Goal: Find contact information: Find contact information

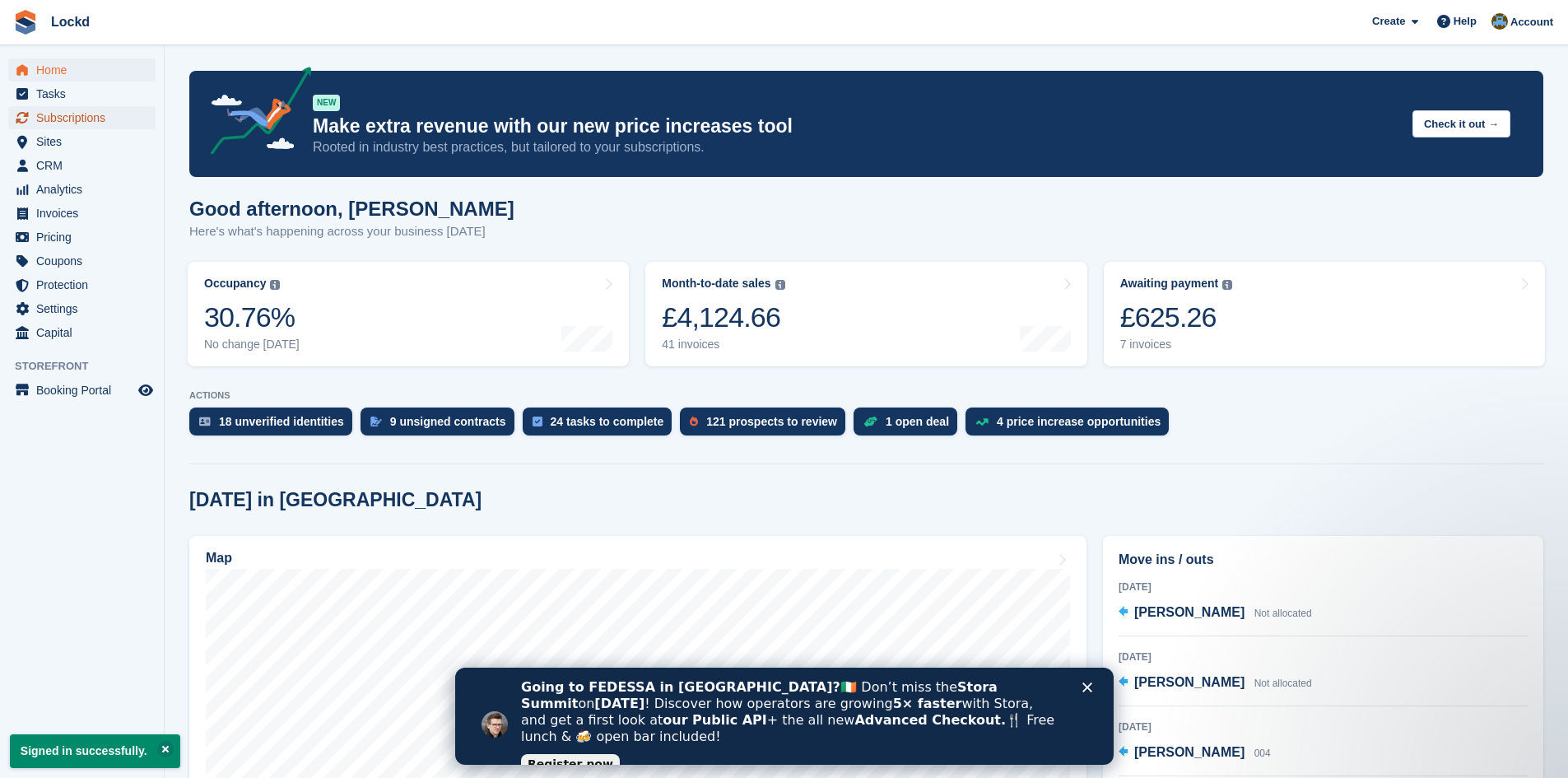
click at [71, 113] on span "Subscriptions" at bounding box center [85, 117] width 98 height 23
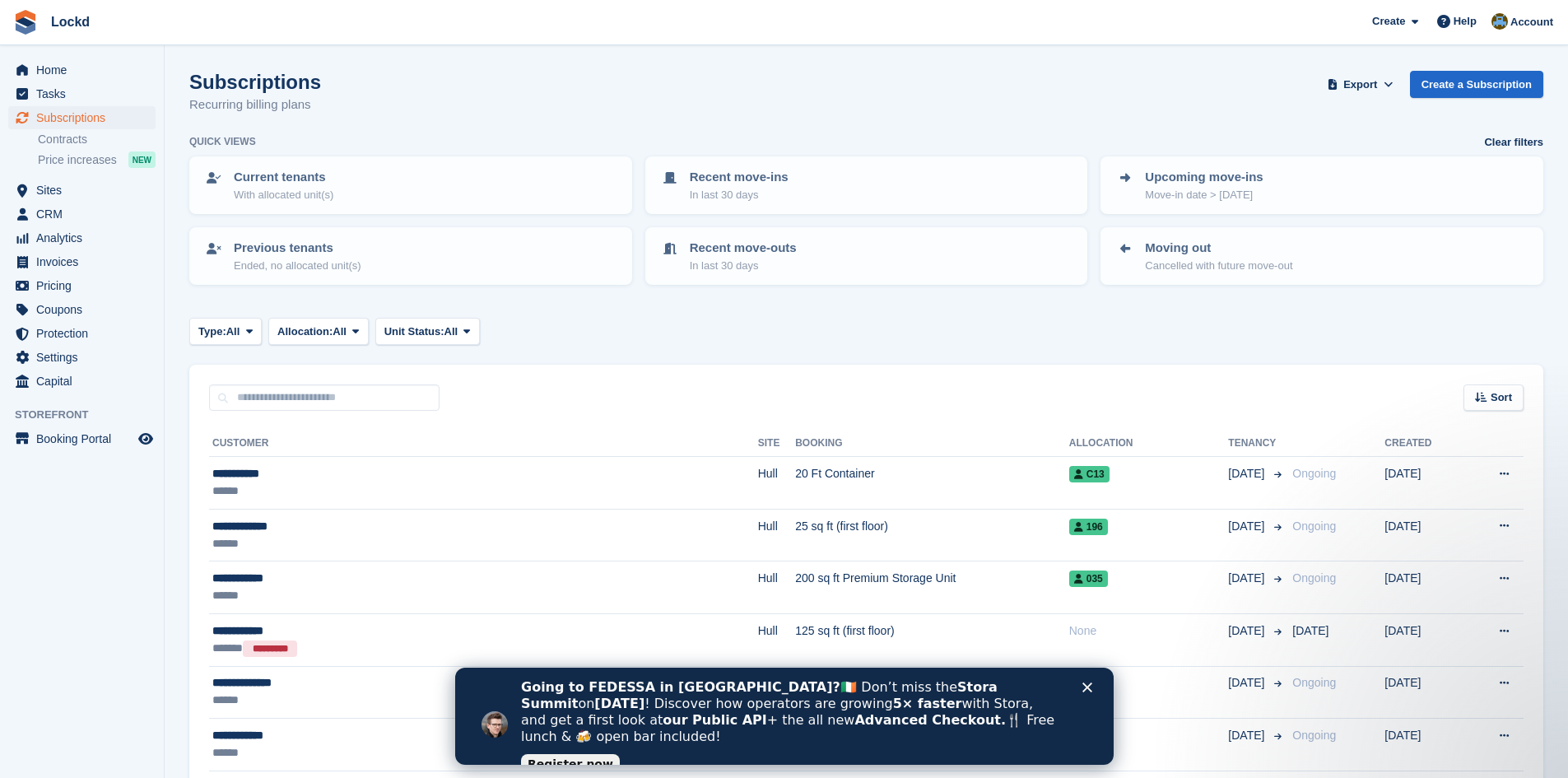
click at [1090, 689] on icon "Close" at bounding box center [1086, 687] width 10 height 10
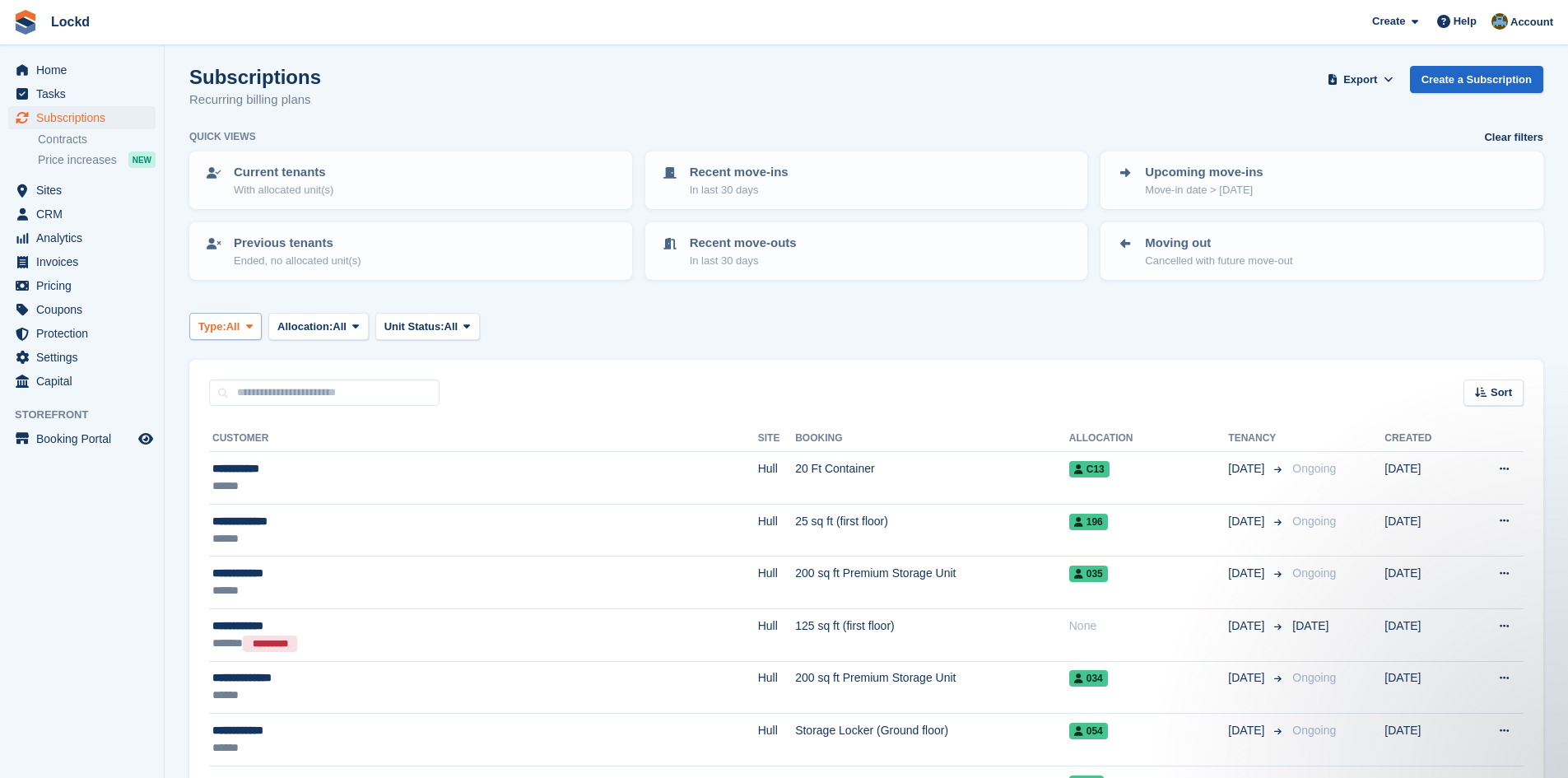
scroll to position [83, 0]
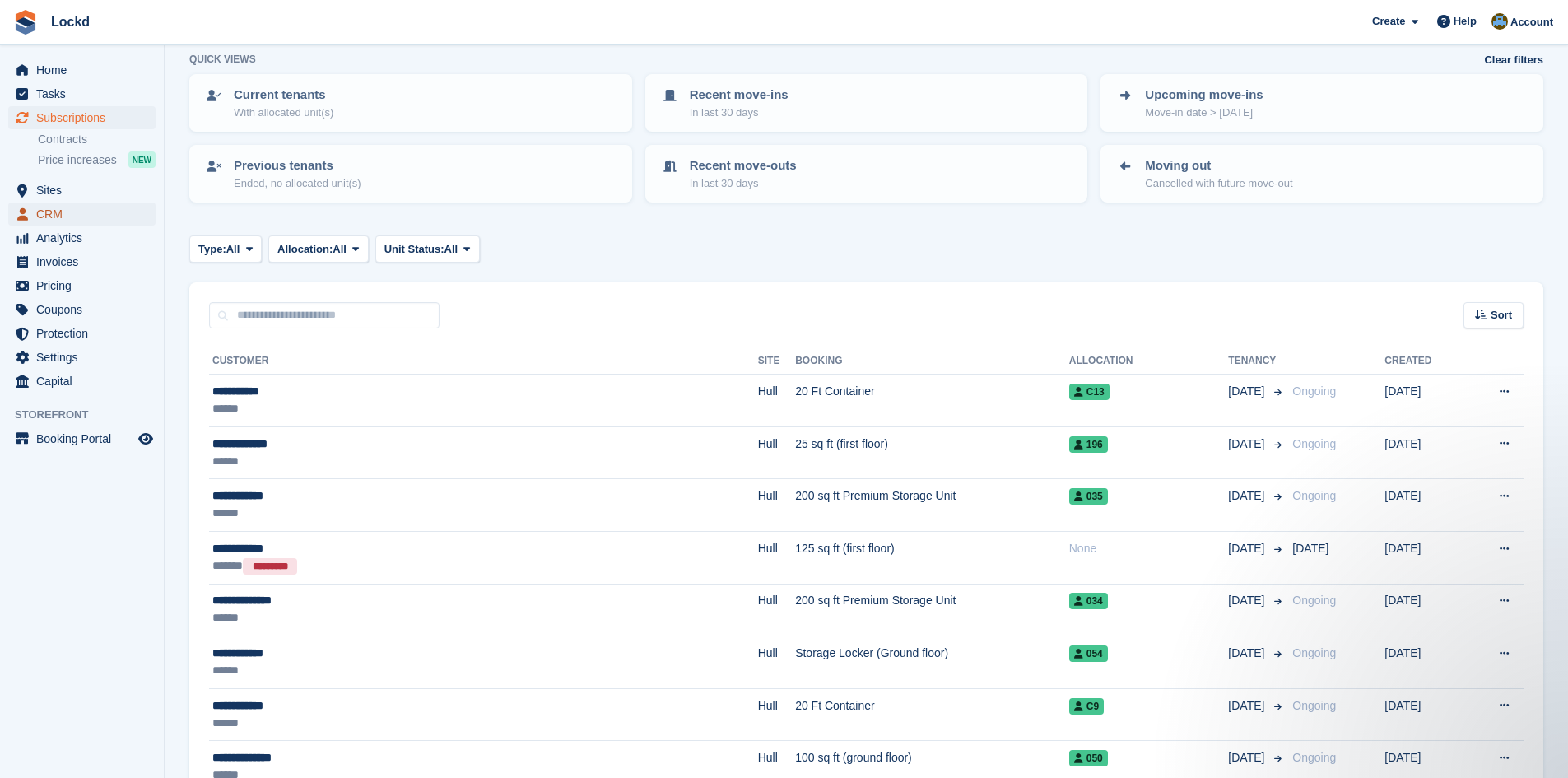
click at [56, 218] on span "CRM" at bounding box center [85, 214] width 98 height 23
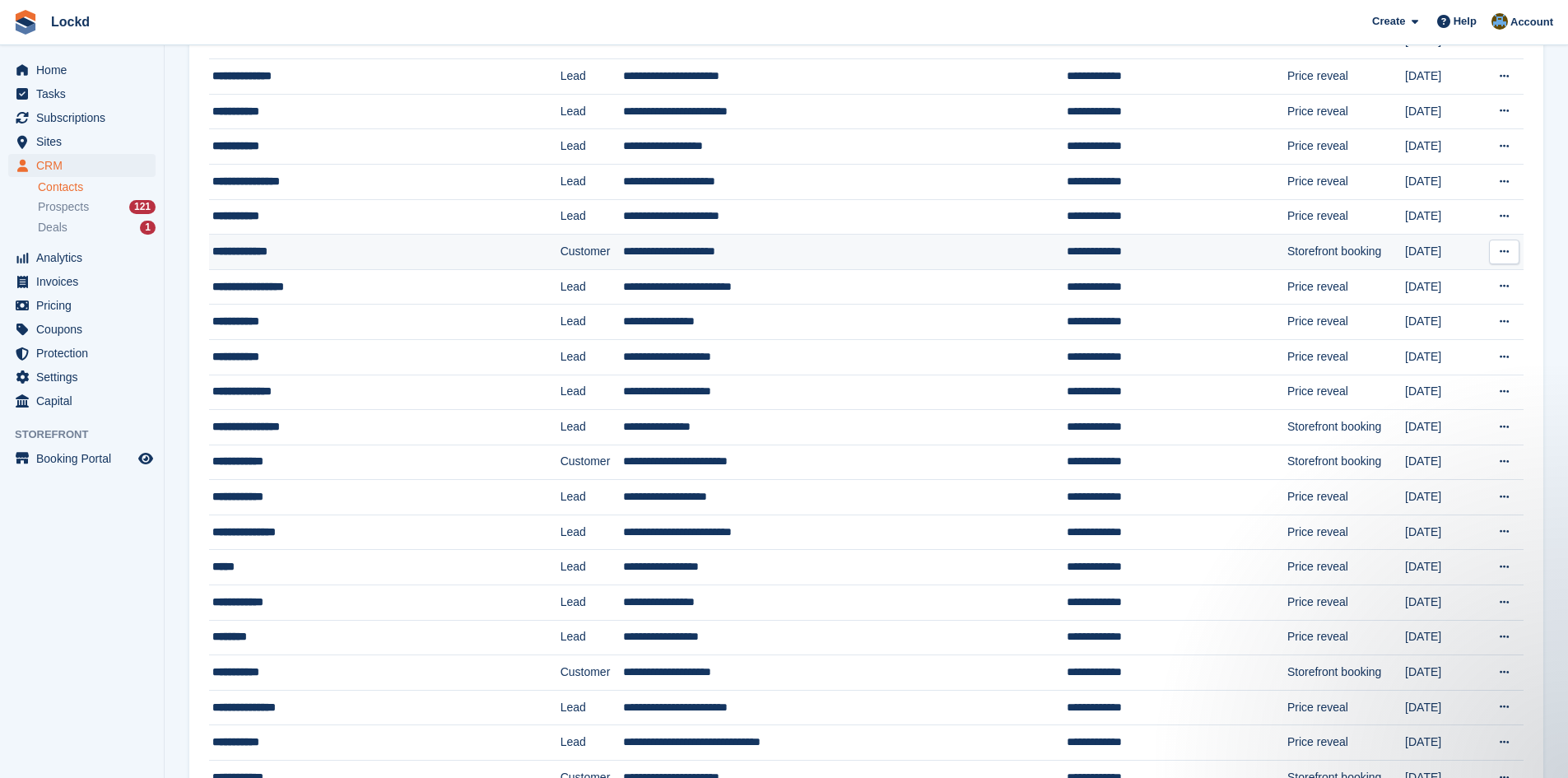
scroll to position [412, 0]
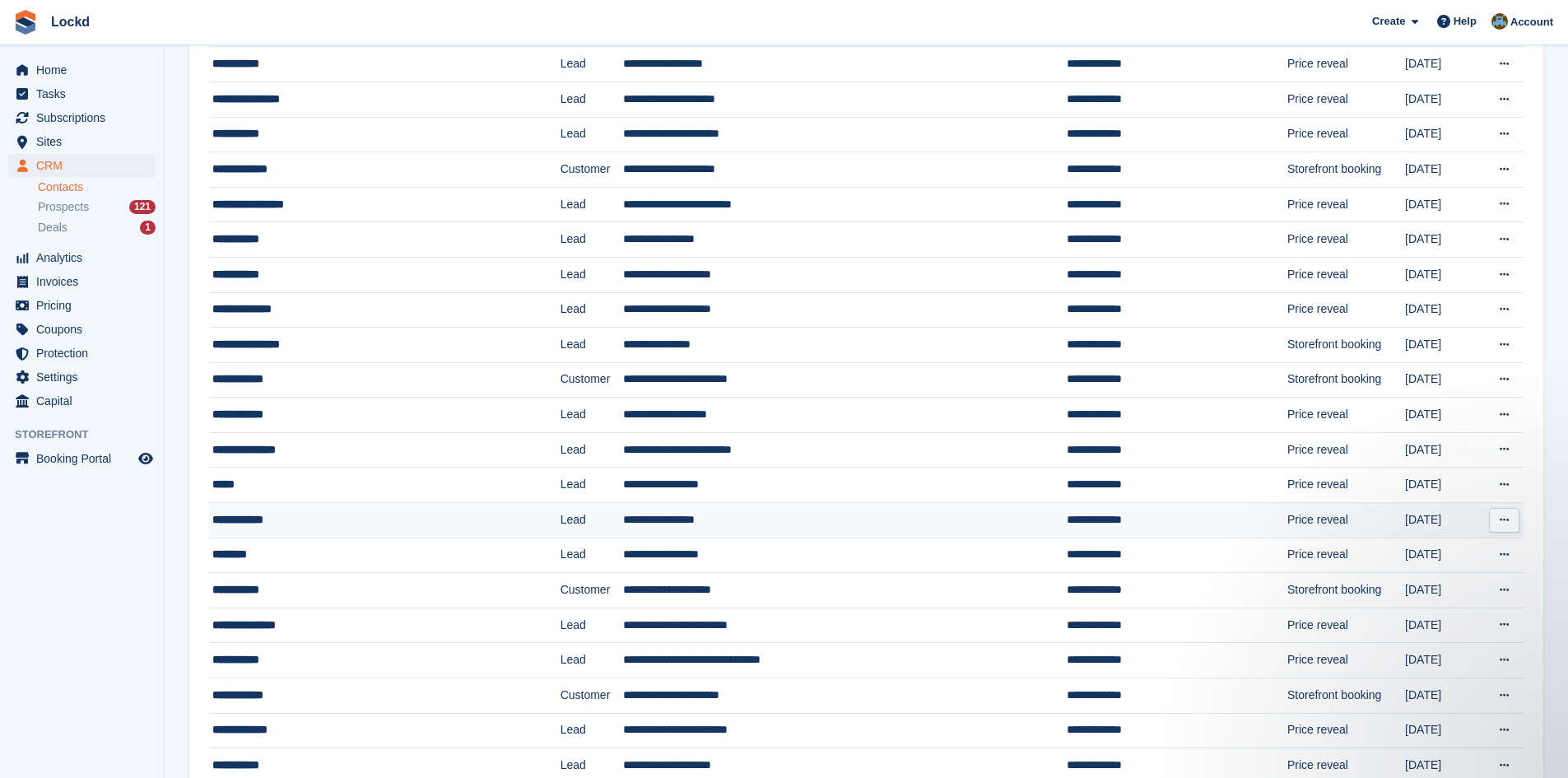
click at [368, 520] on div "**********" at bounding box center [351, 520] width 277 height 18
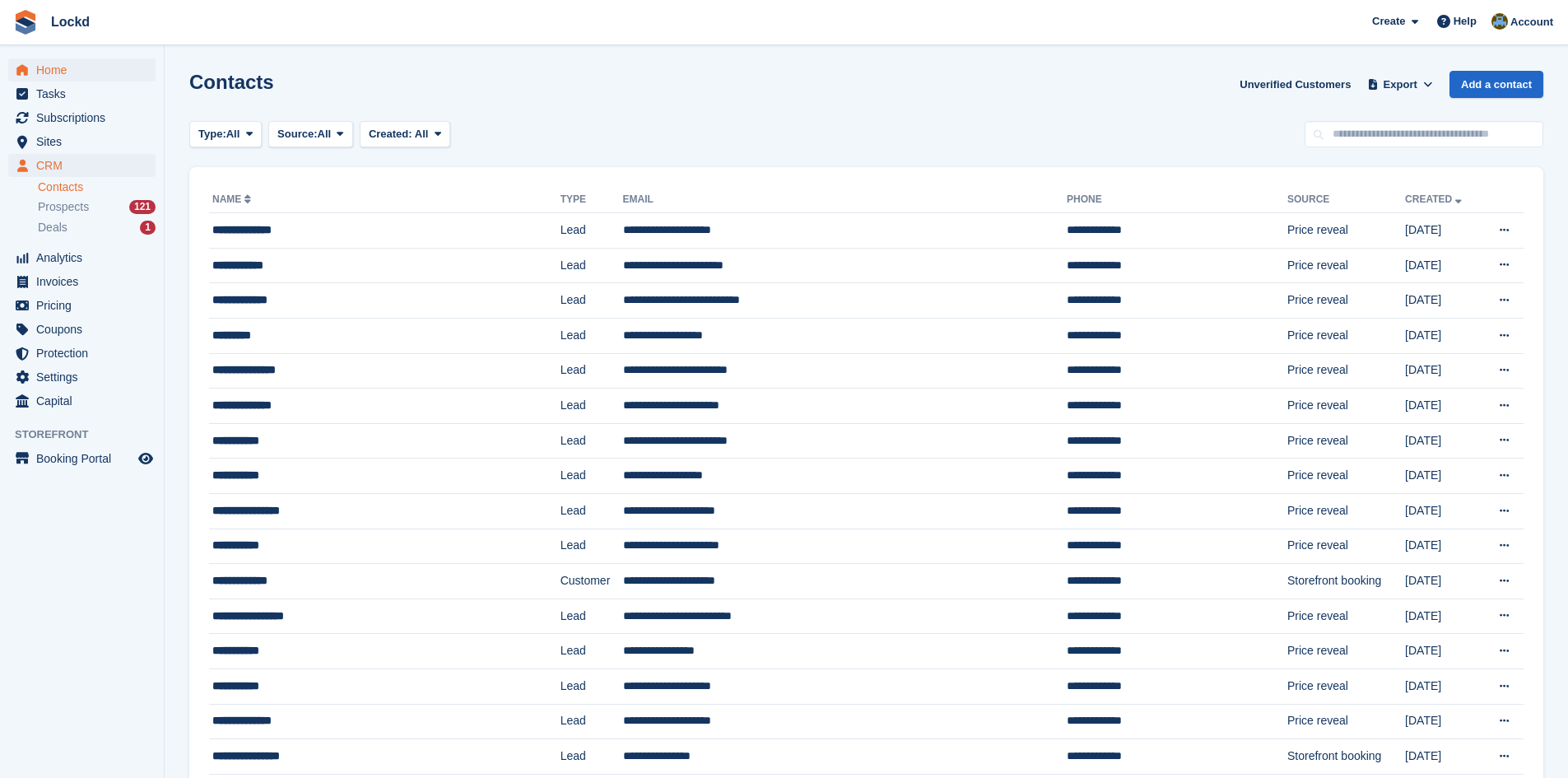
scroll to position [412, 0]
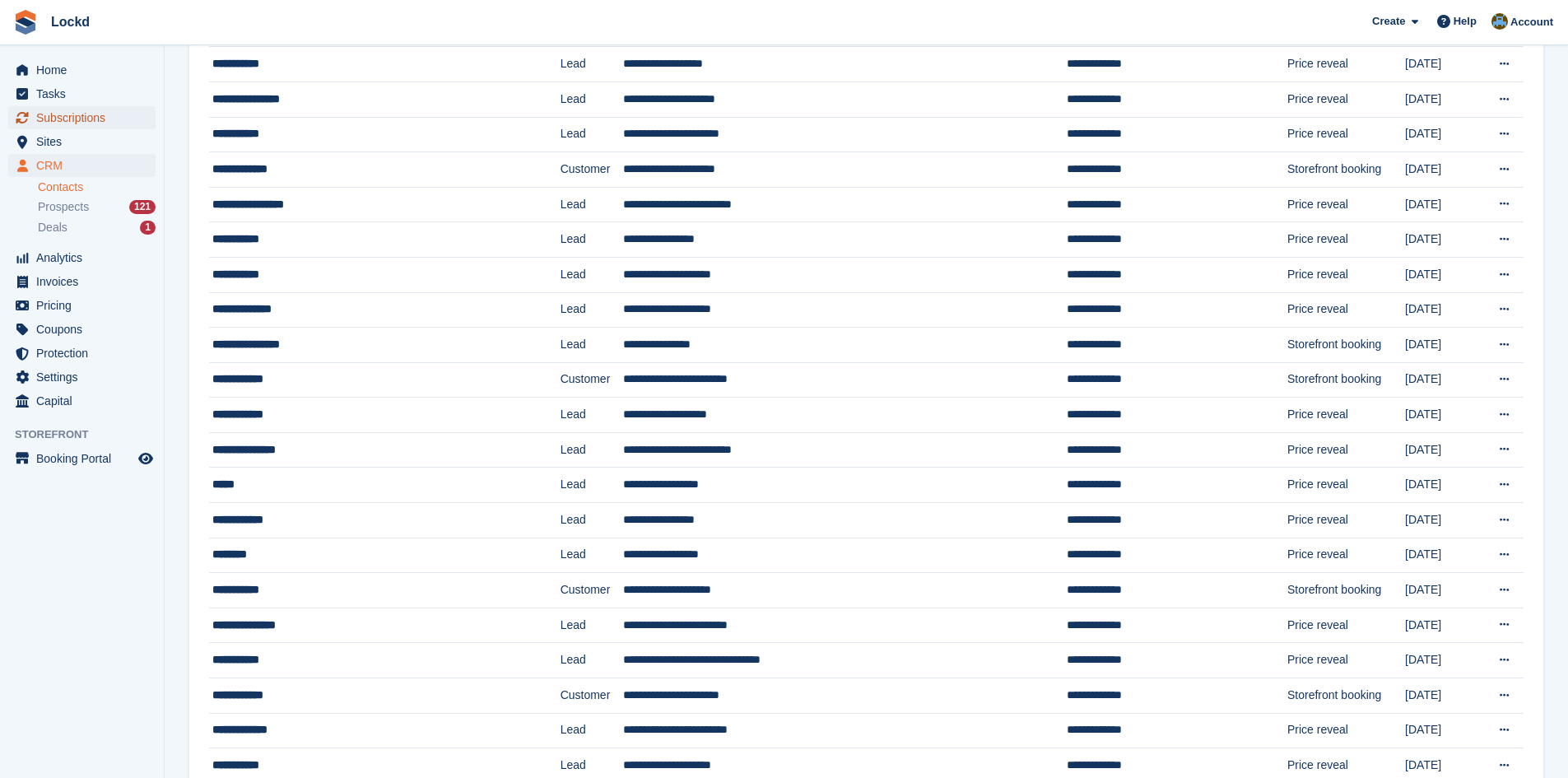
click at [84, 112] on span "Subscriptions" at bounding box center [85, 117] width 98 height 23
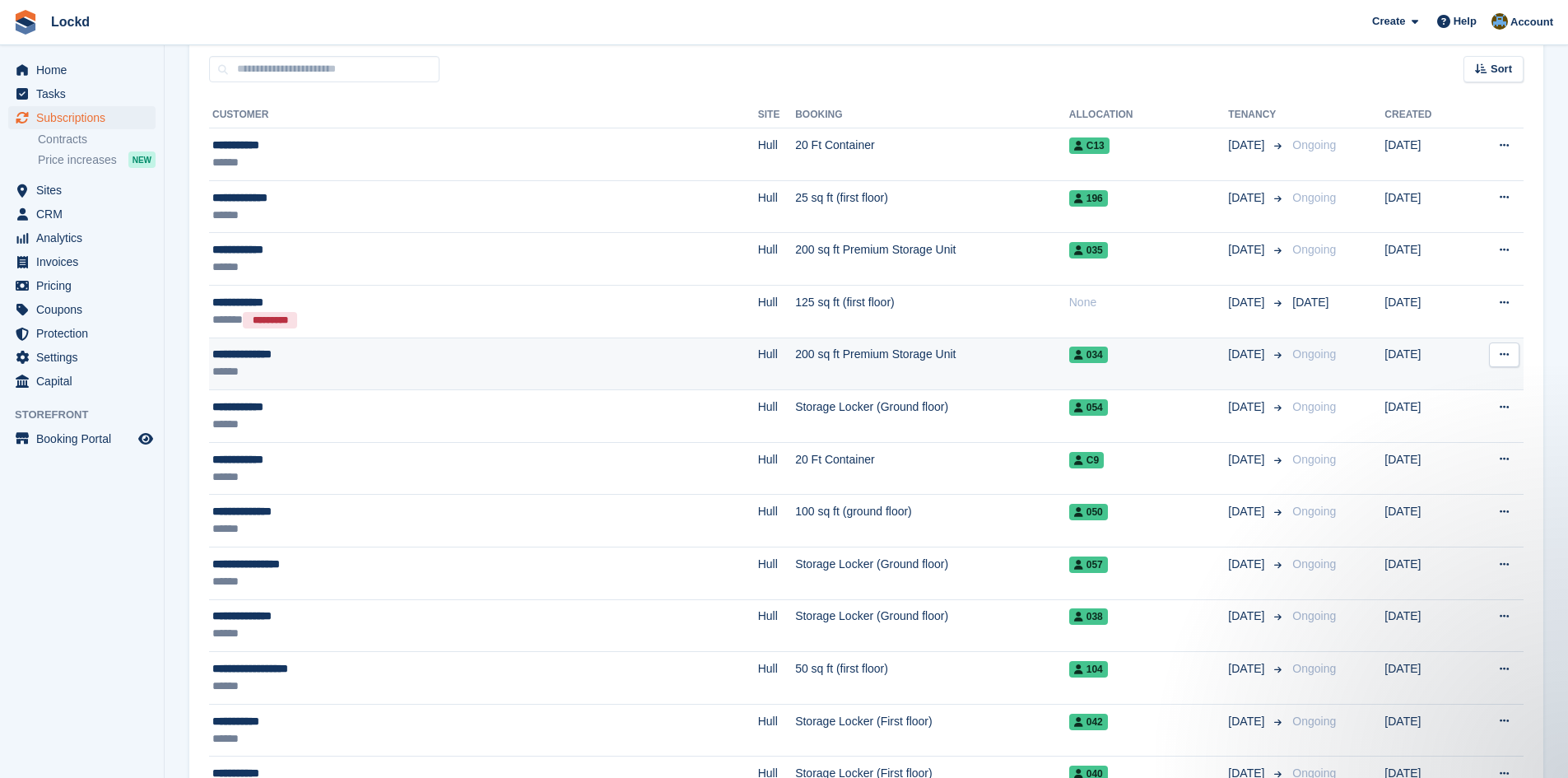
scroll to position [330, 0]
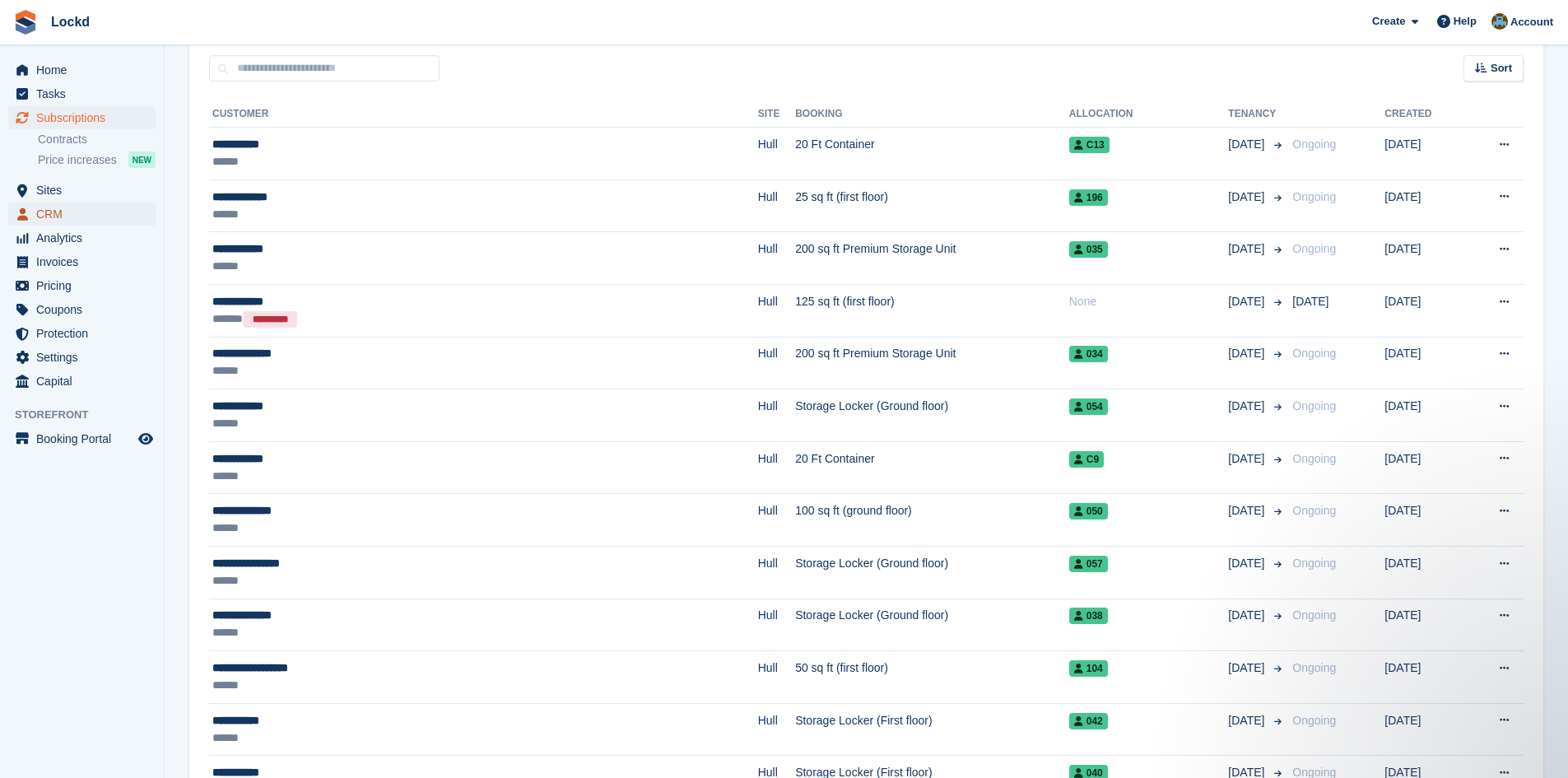
click at [51, 211] on span "CRM" at bounding box center [85, 214] width 98 height 23
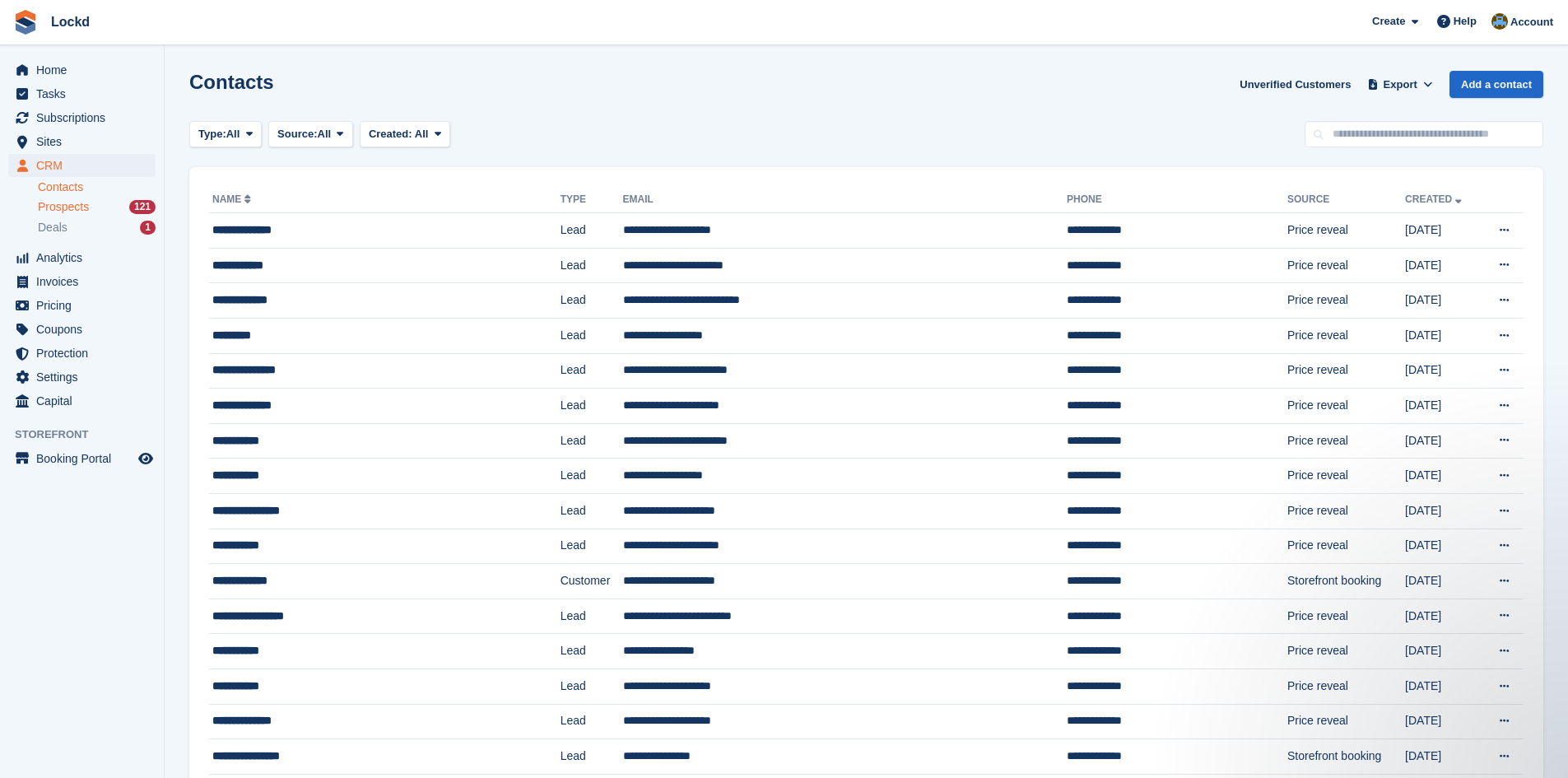
click at [67, 207] on span "Prospects" at bounding box center [63, 207] width 51 height 16
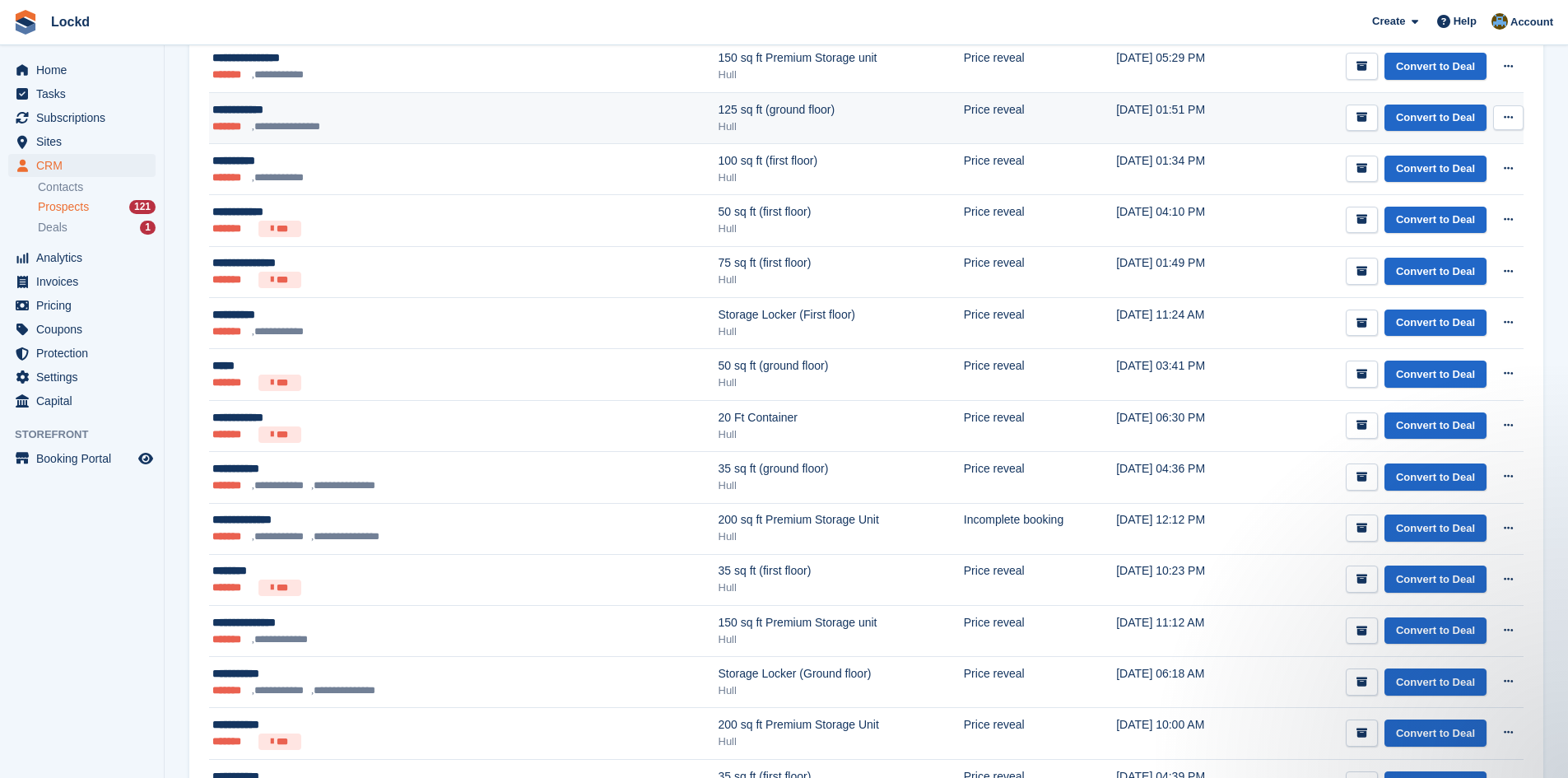
scroll to position [1483, 0]
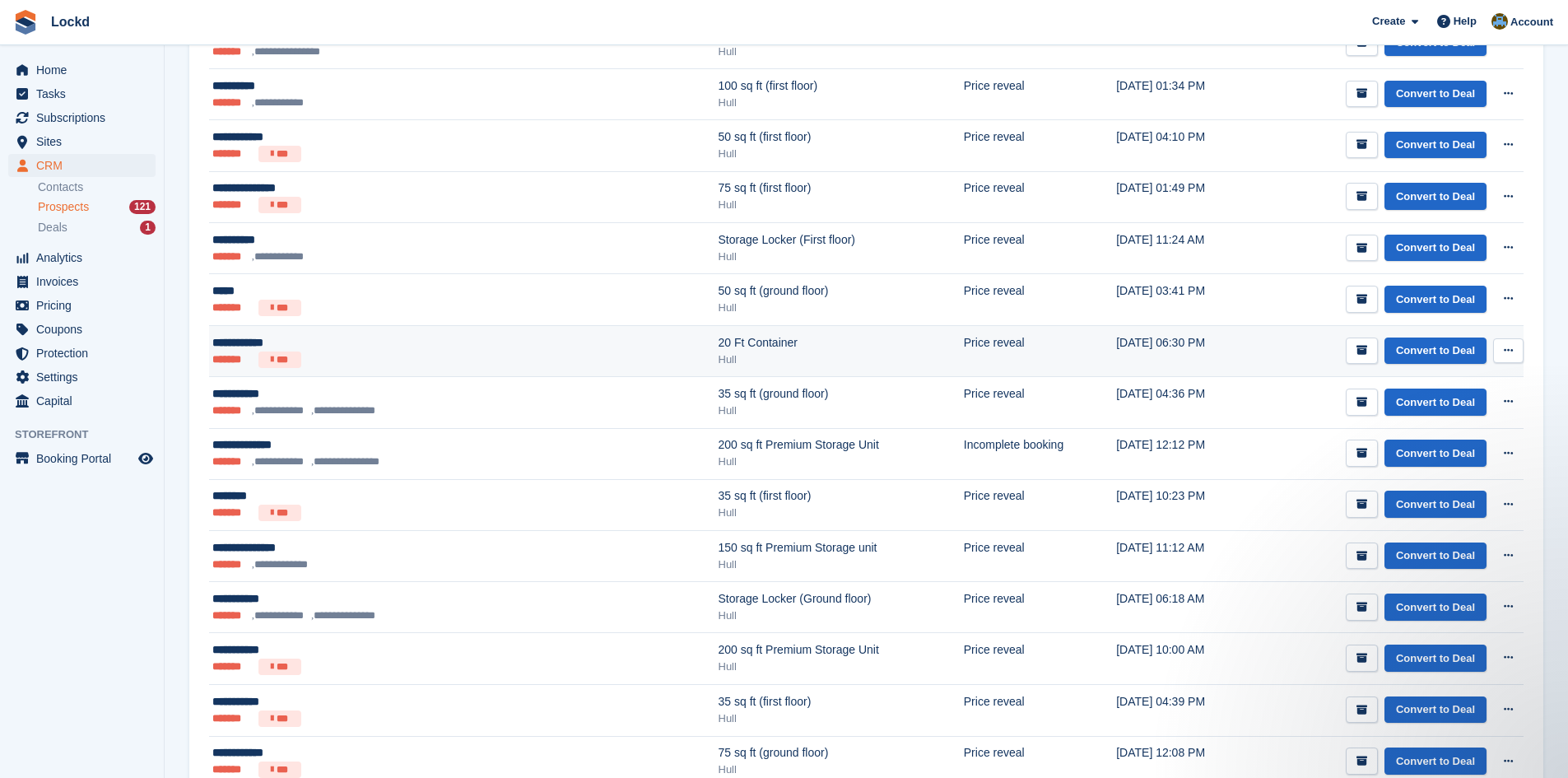
click at [387, 339] on div "**********" at bounding box center [378, 343] width 330 height 18
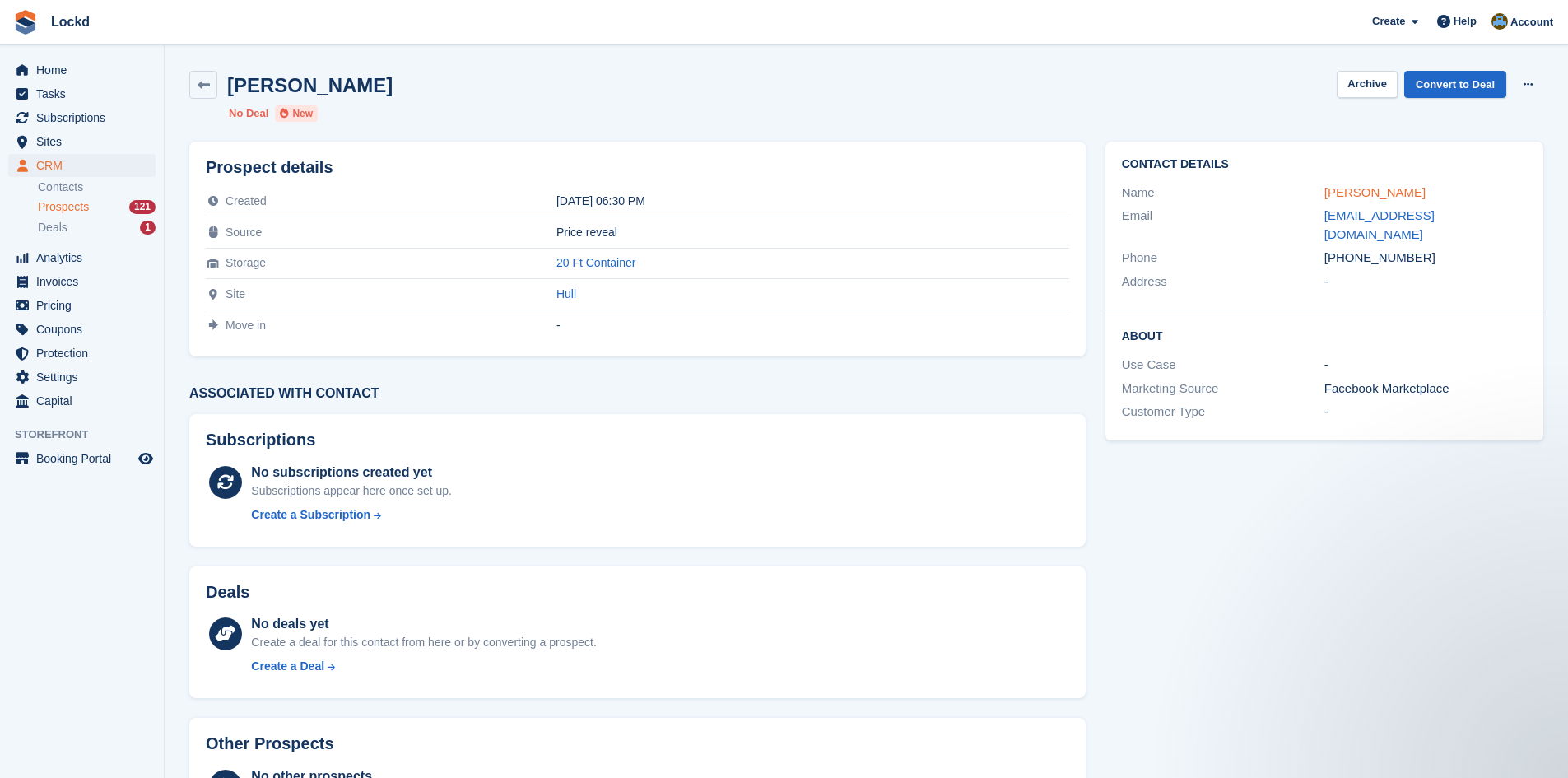
click at [1359, 186] on link "Chris spence" at bounding box center [1375, 192] width 101 height 14
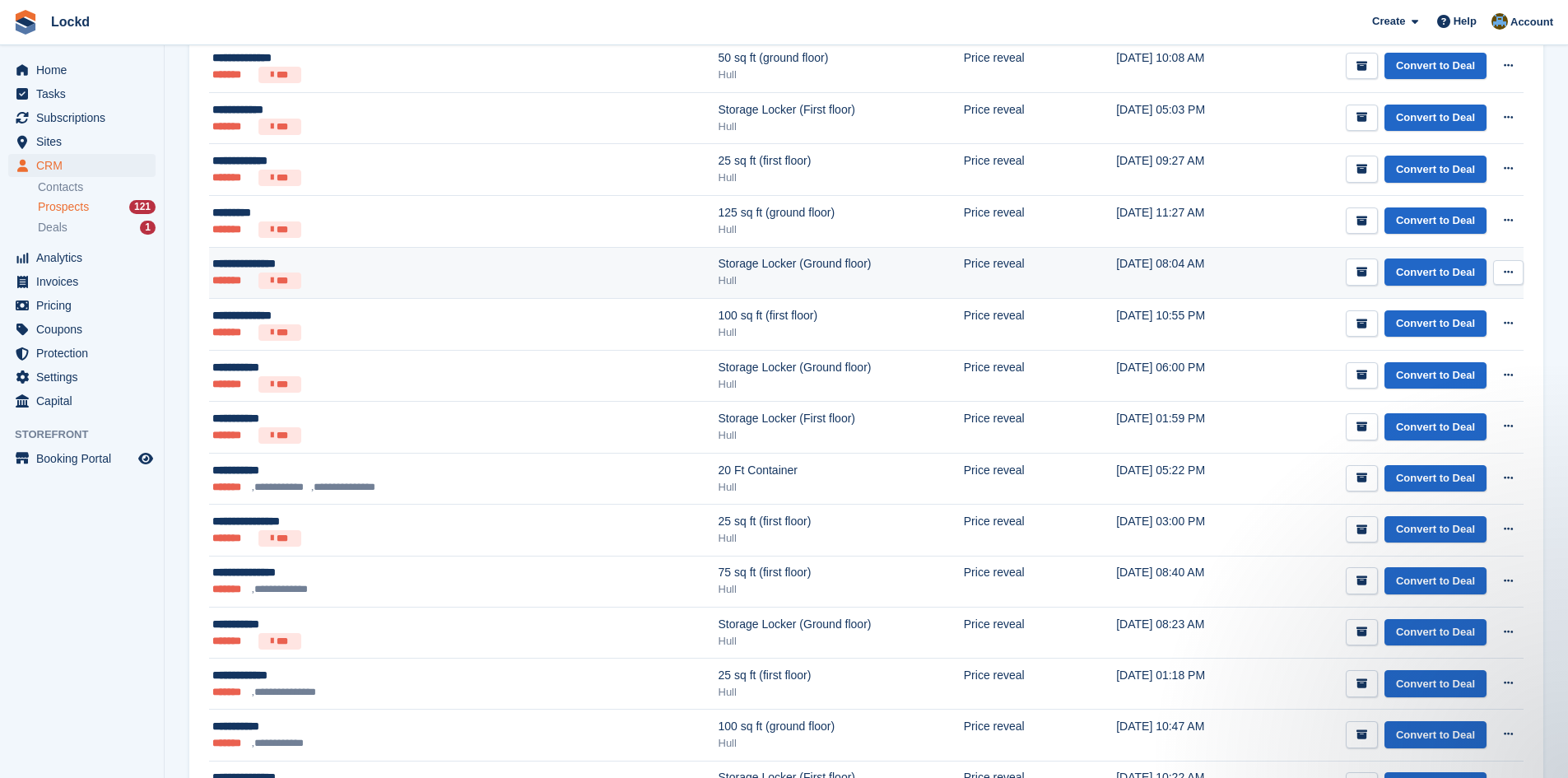
scroll to position [330, 0]
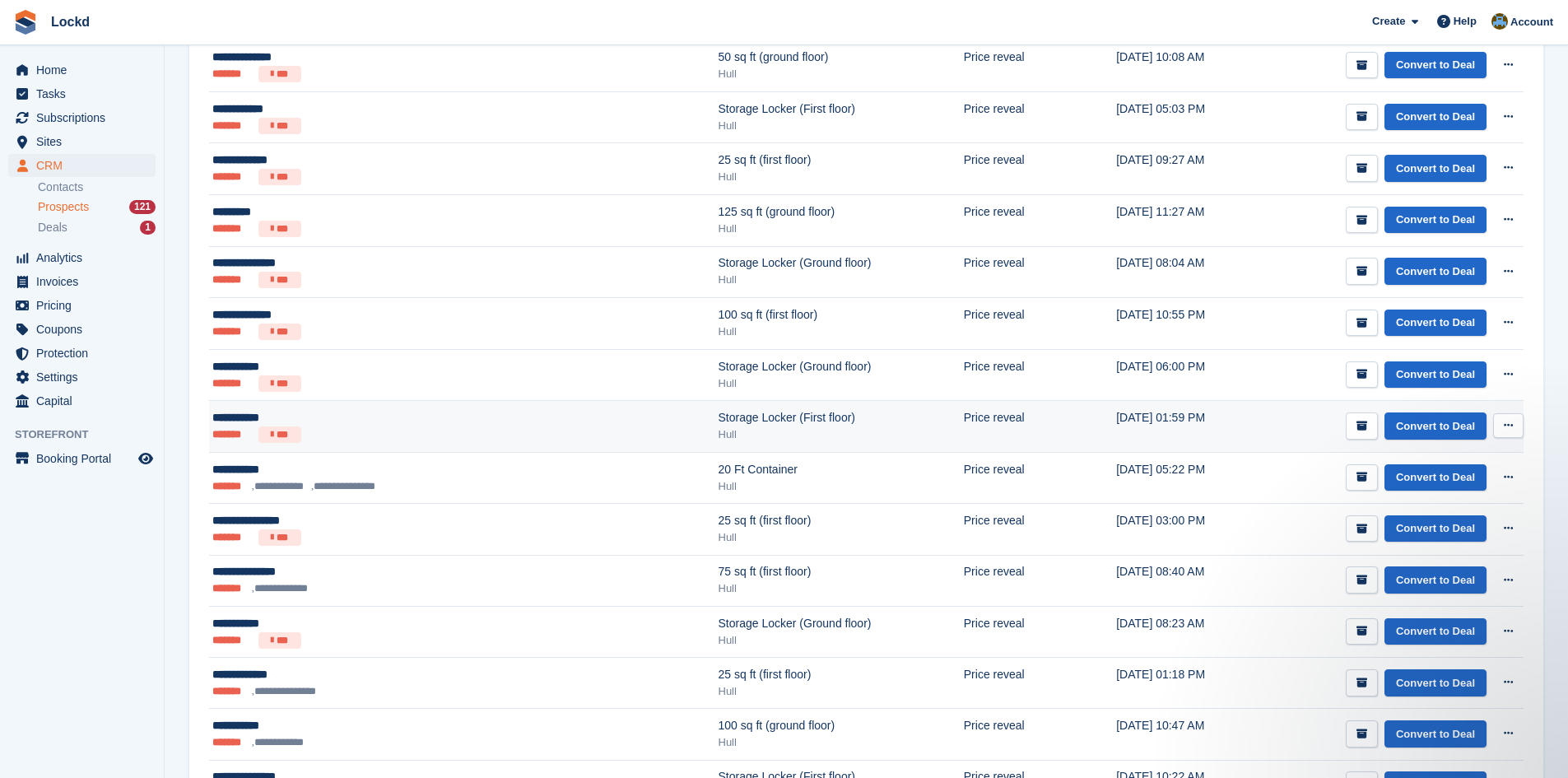
click at [351, 420] on div "**********" at bounding box center [378, 418] width 330 height 18
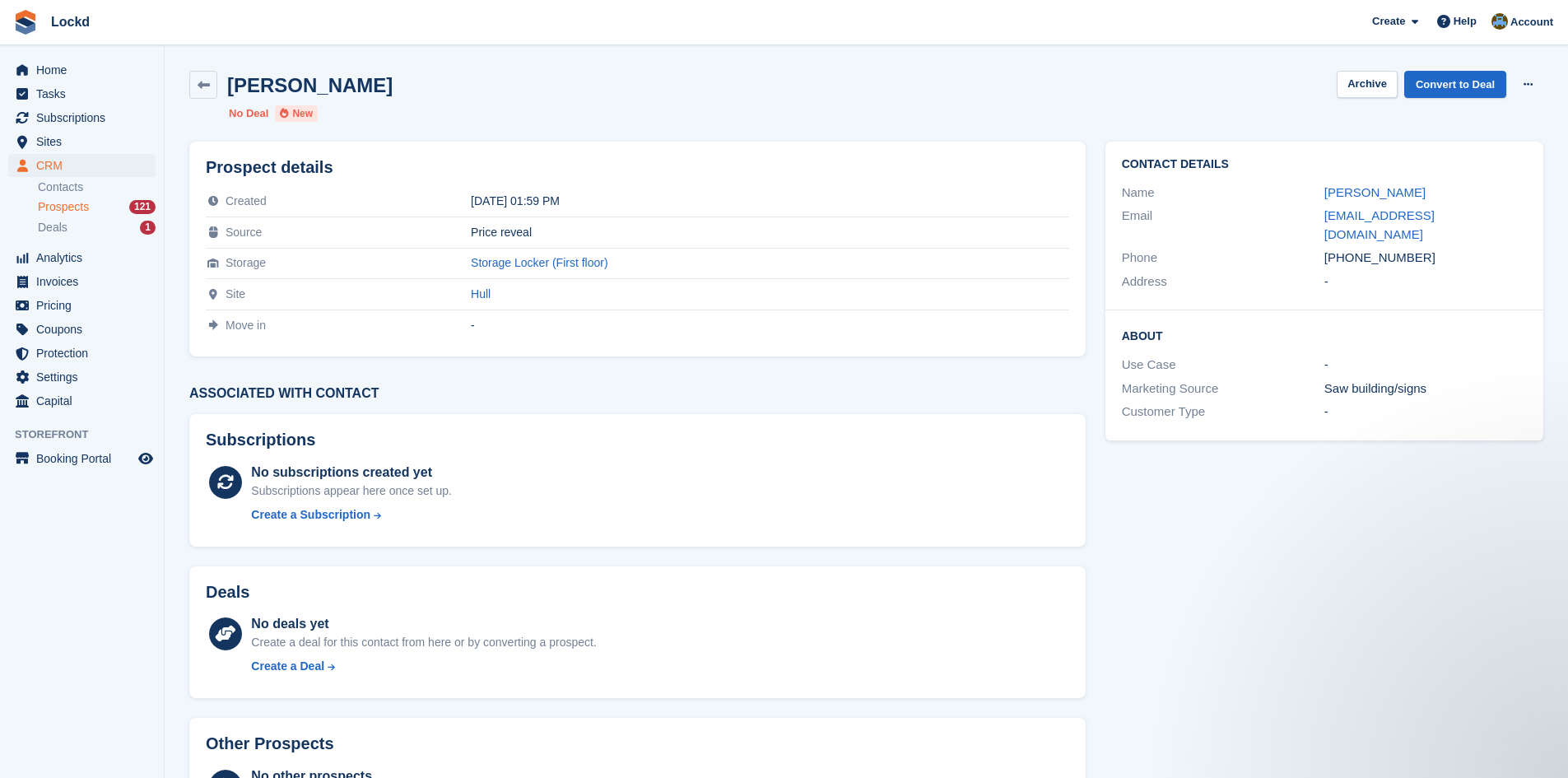
drag, startPoint x: 1413, startPoint y: 240, endPoint x: 1324, endPoint y: 246, distance: 89.2
click at [1325, 249] on div "+447495603328" at bounding box center [1426, 258] width 202 height 19
copy div "+447495603328"
drag, startPoint x: 1459, startPoint y: 214, endPoint x: 1324, endPoint y: 218, distance: 135.1
click at [1325, 218] on div "tony79346@gmail.com" at bounding box center [1426, 226] width 202 height 37
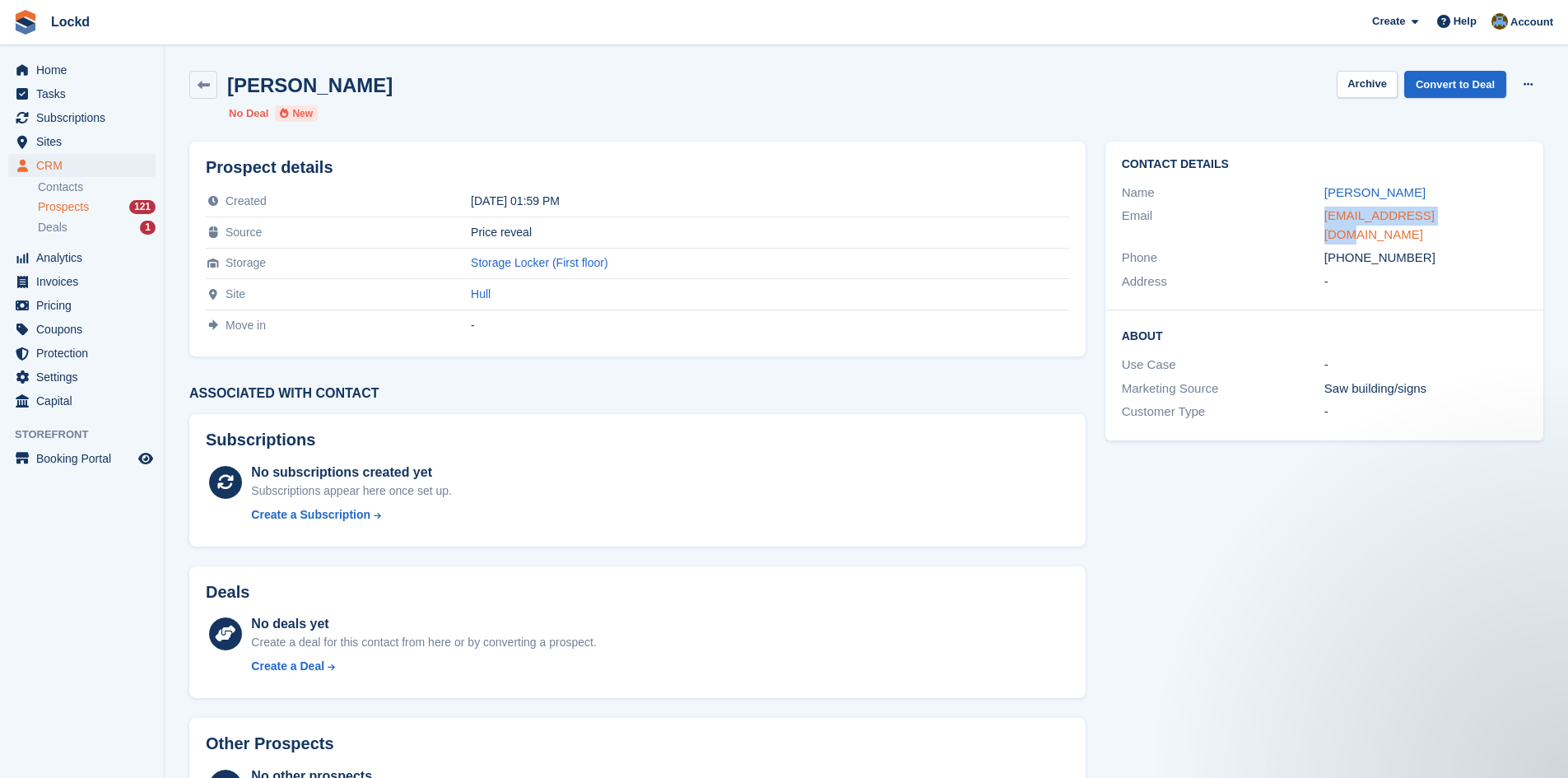
copy link "tony79346@gmail.com"
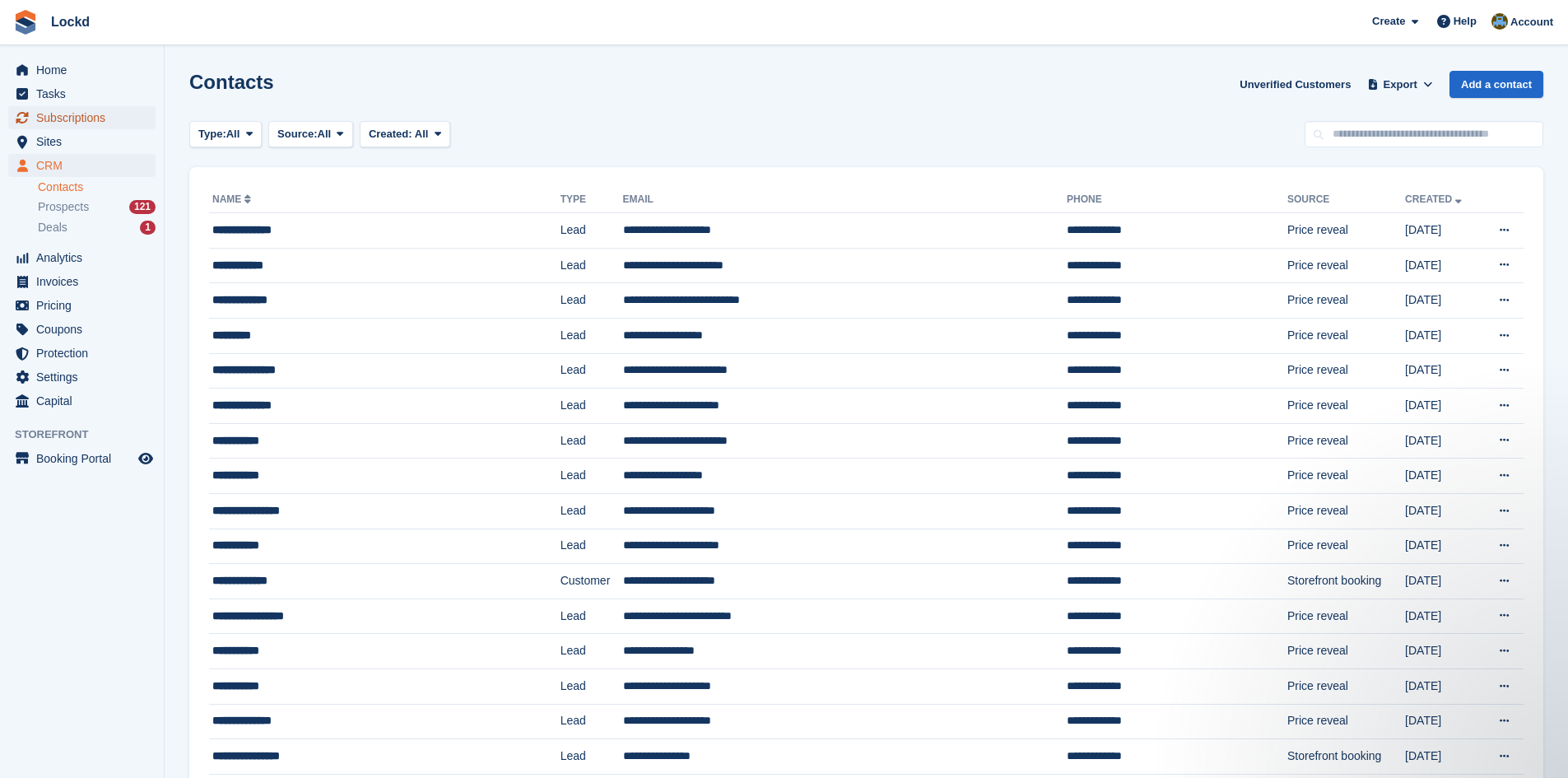
click at [62, 115] on span "Subscriptions" at bounding box center [85, 117] width 98 height 23
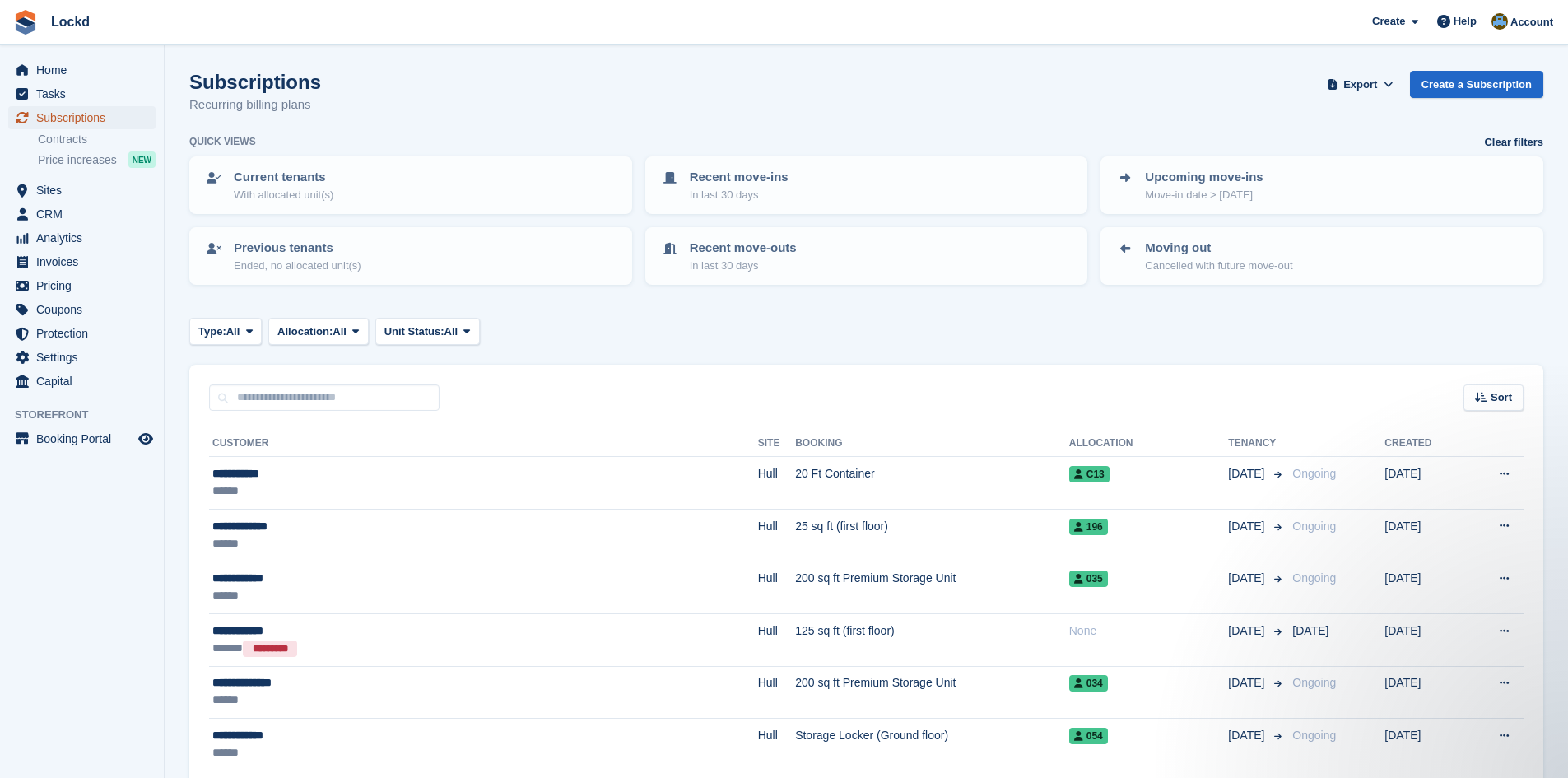
click at [69, 116] on span "Subscriptions" at bounding box center [85, 117] width 98 height 23
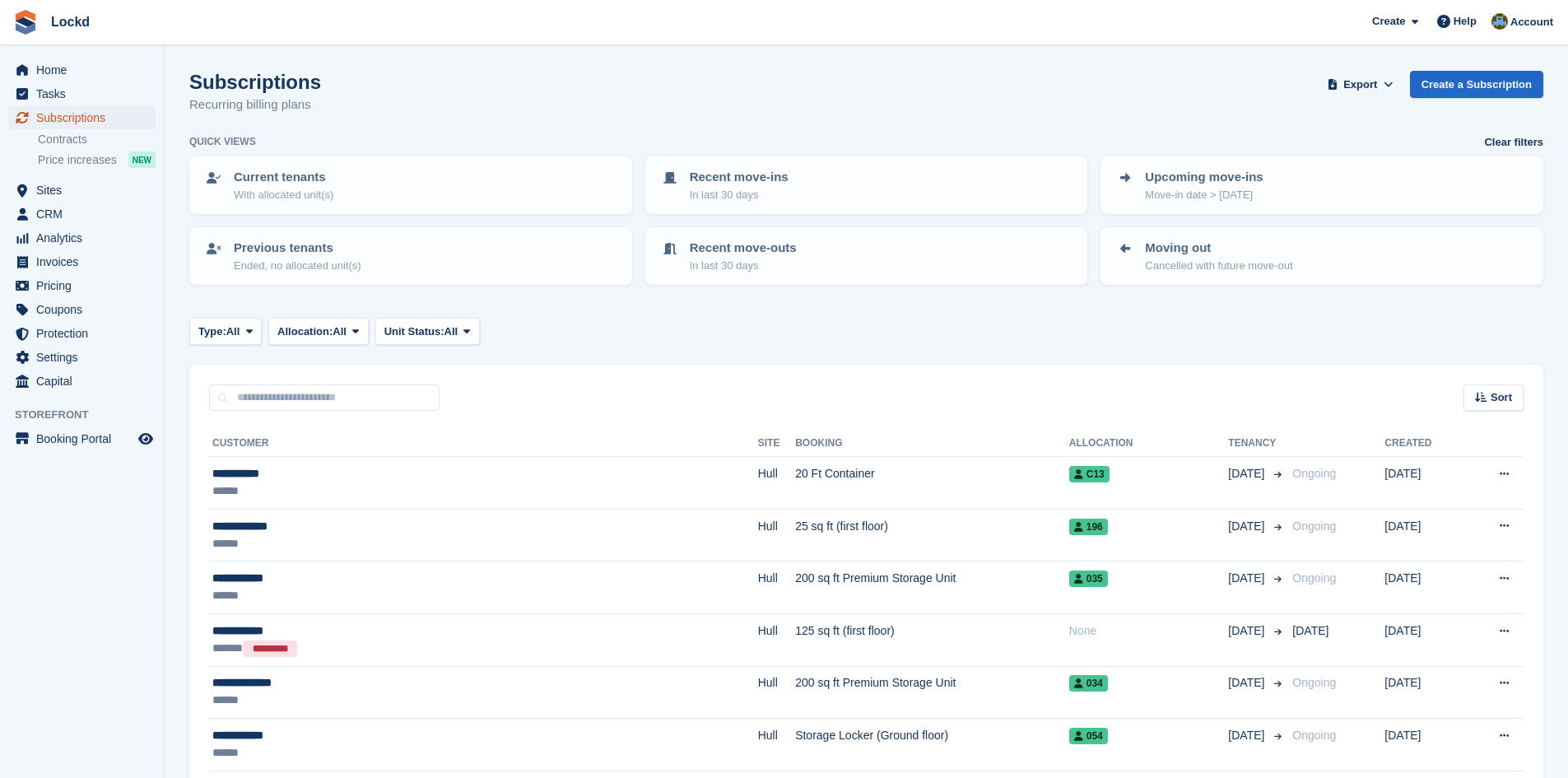
click at [61, 121] on span "Subscriptions" at bounding box center [85, 117] width 98 height 23
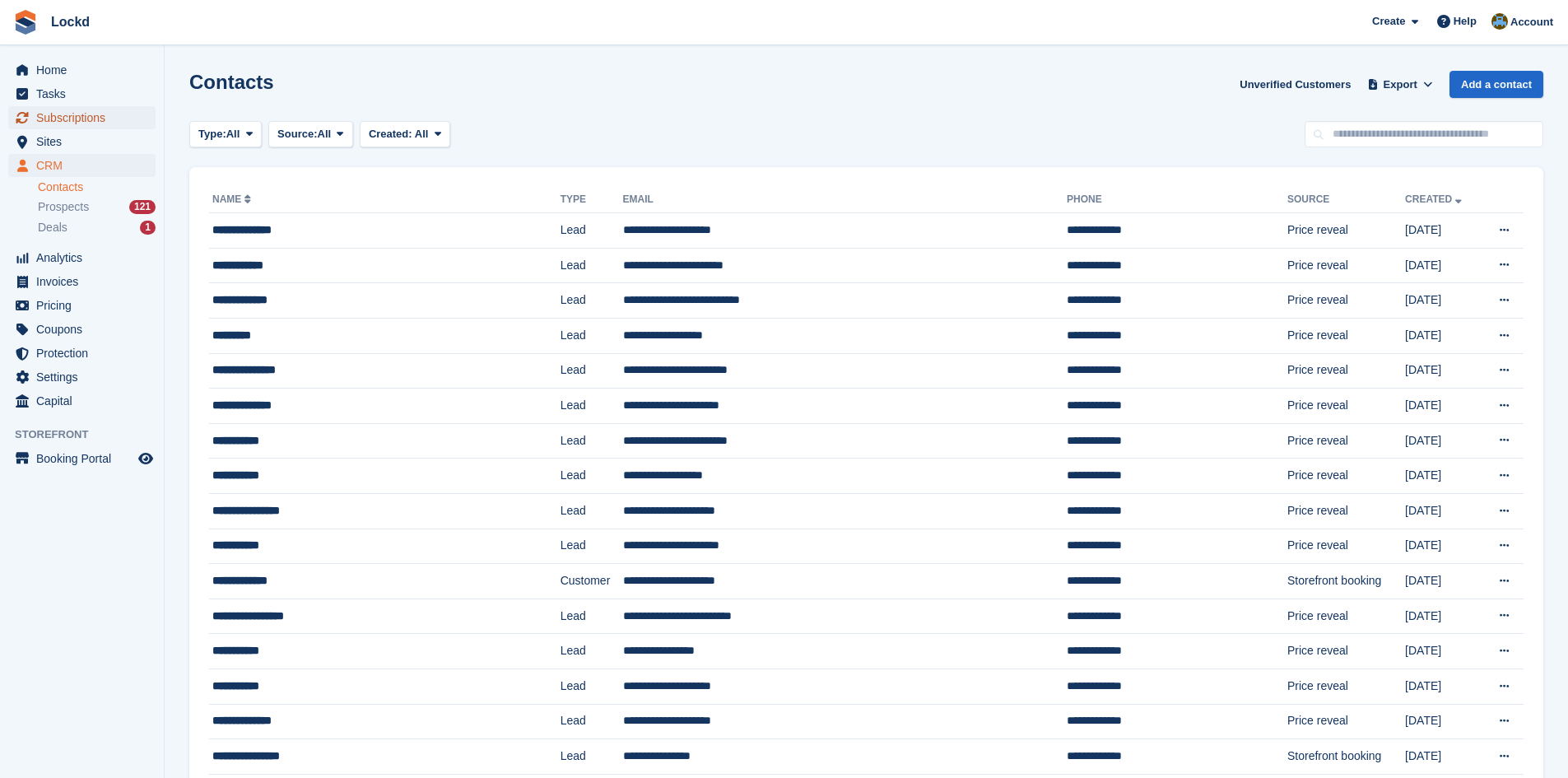
click at [64, 110] on span "Subscriptions" at bounding box center [85, 117] width 98 height 23
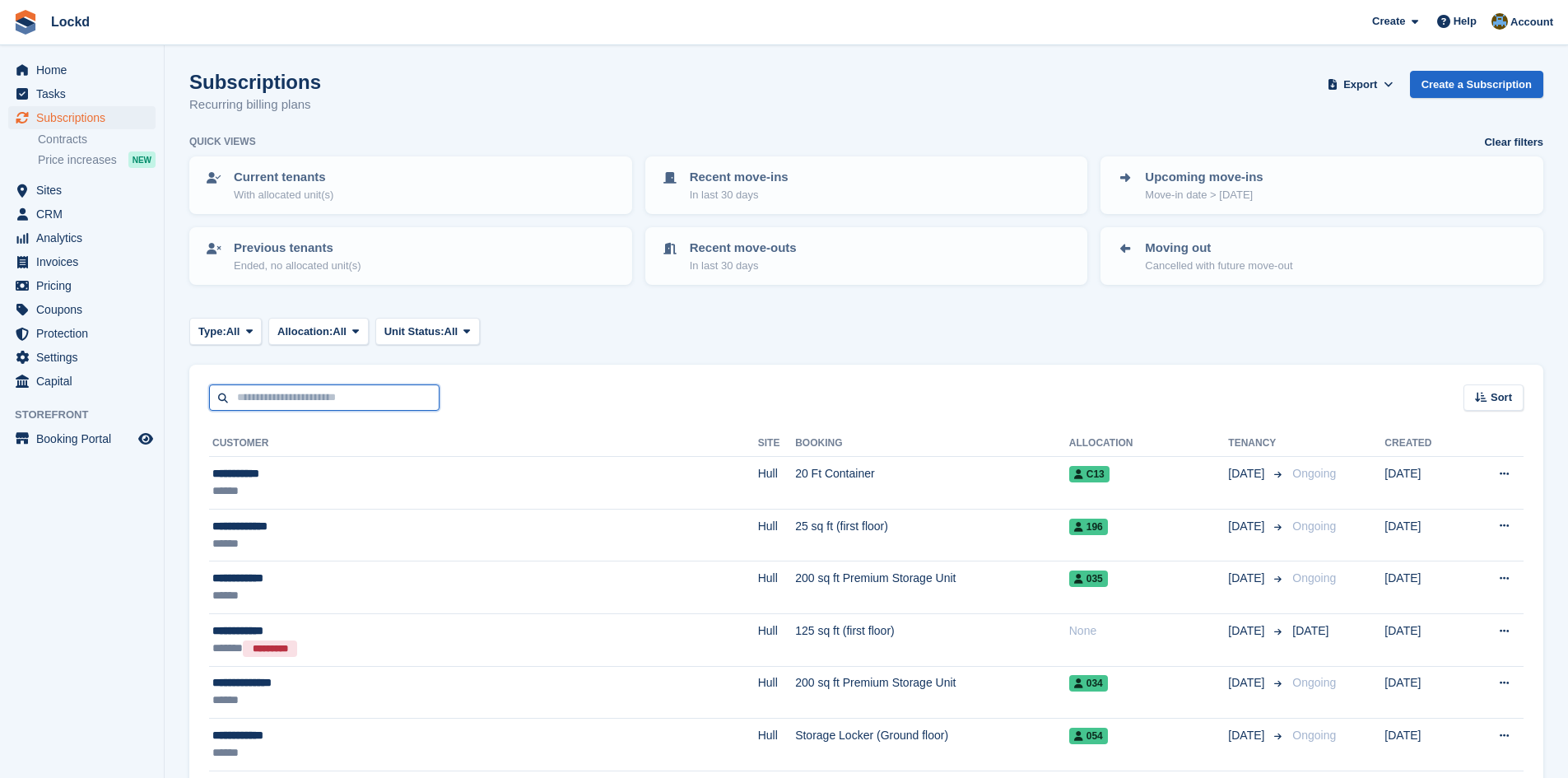
click at [264, 395] on input "text" at bounding box center [324, 397] width 230 height 27
paste input "**********"
type input "**********"
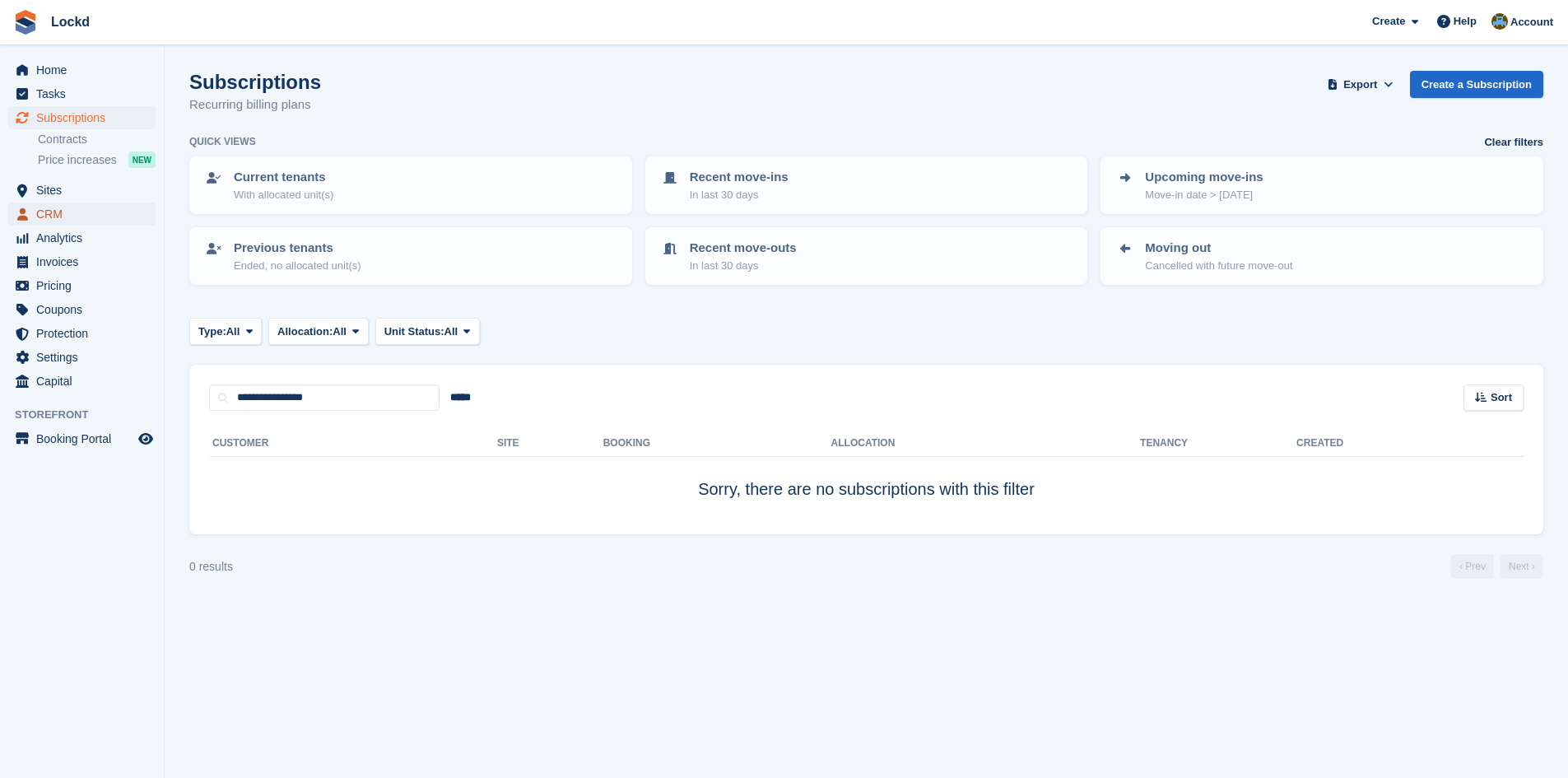
click at [58, 215] on span "CRM" at bounding box center [85, 214] width 98 height 23
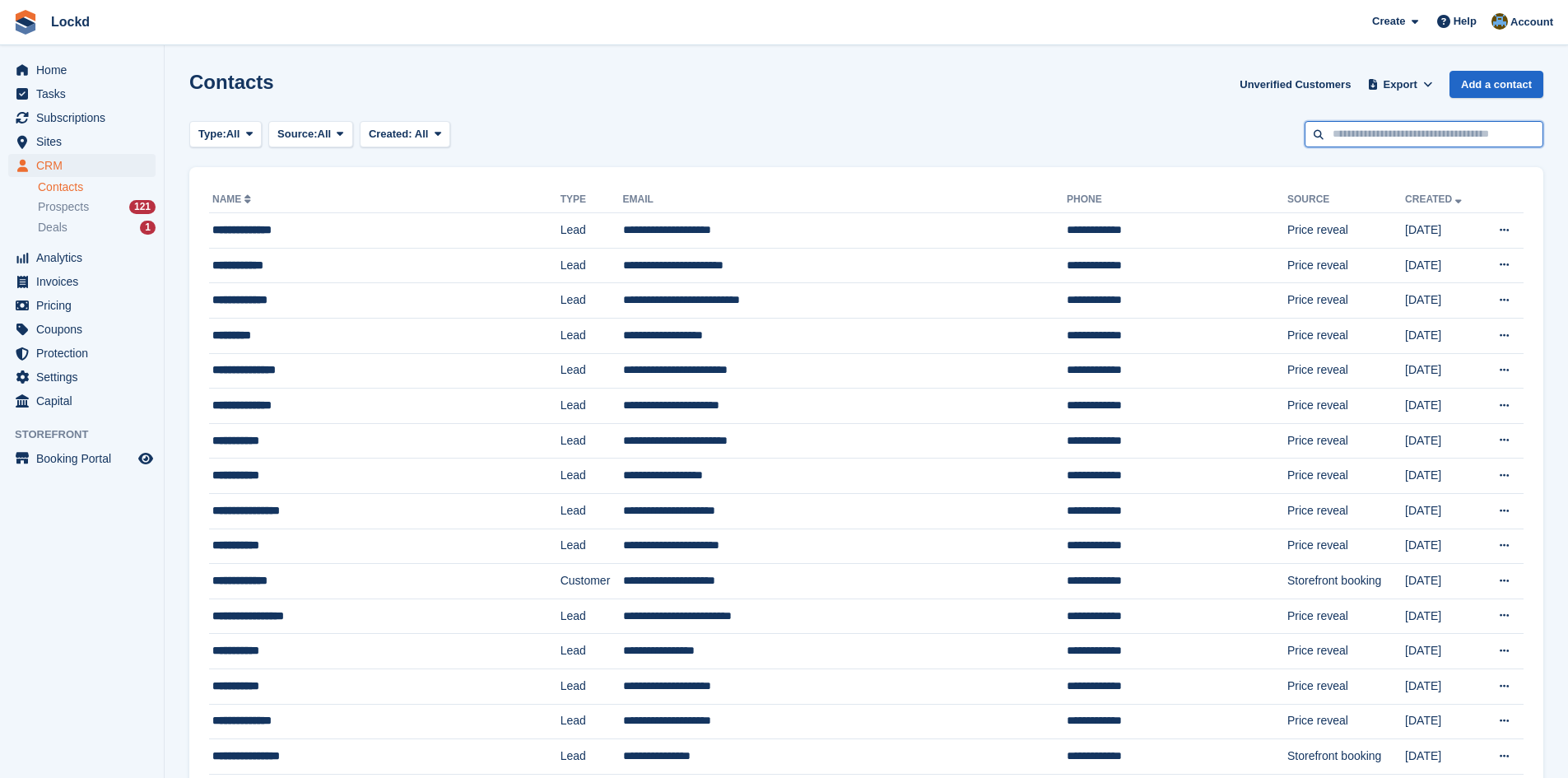
click at [1359, 136] on input "text" at bounding box center [1423, 134] width 238 height 27
paste input "**********"
type input "**********"
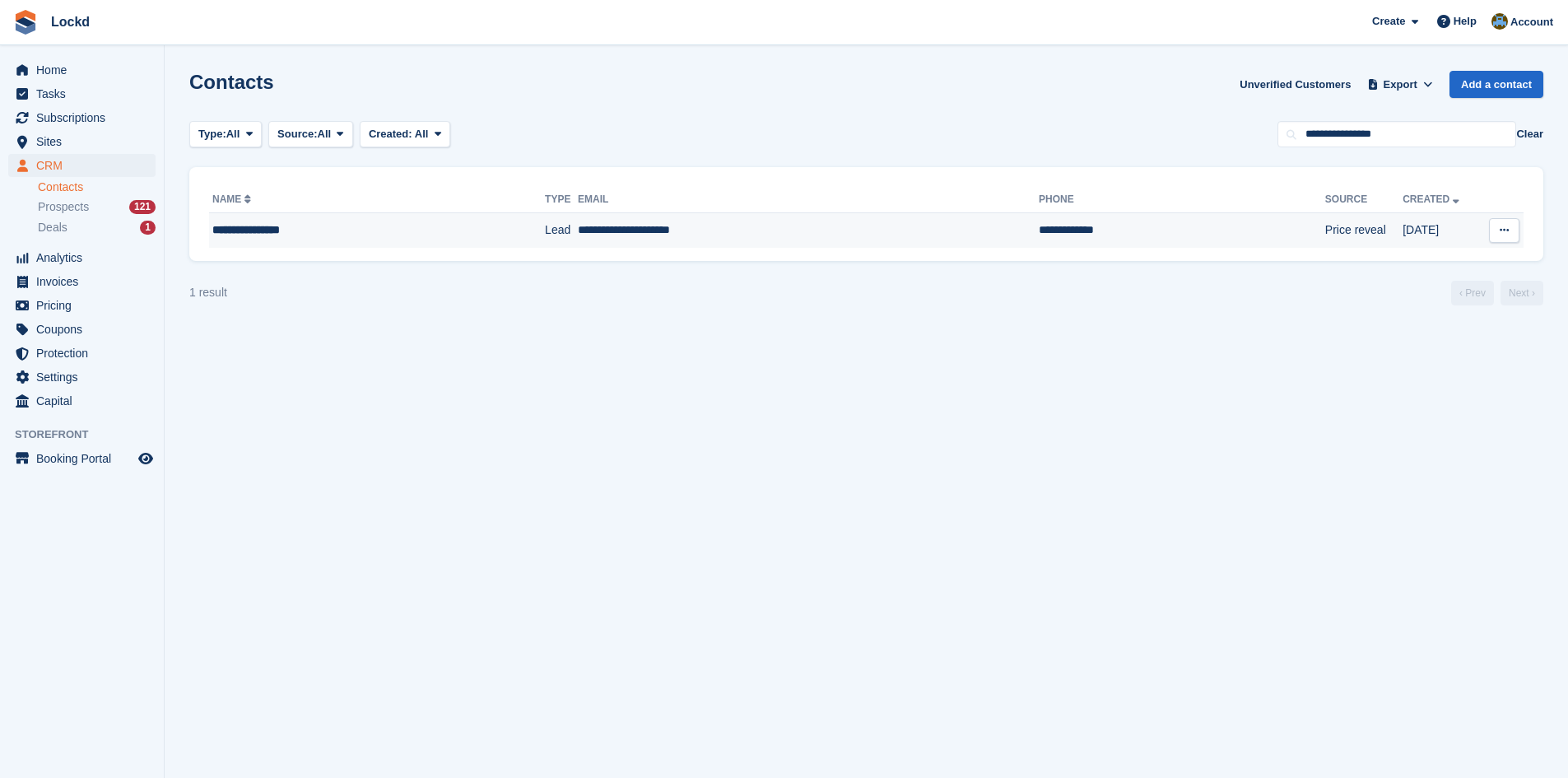
click at [746, 226] on td "**********" at bounding box center [808, 230] width 461 height 34
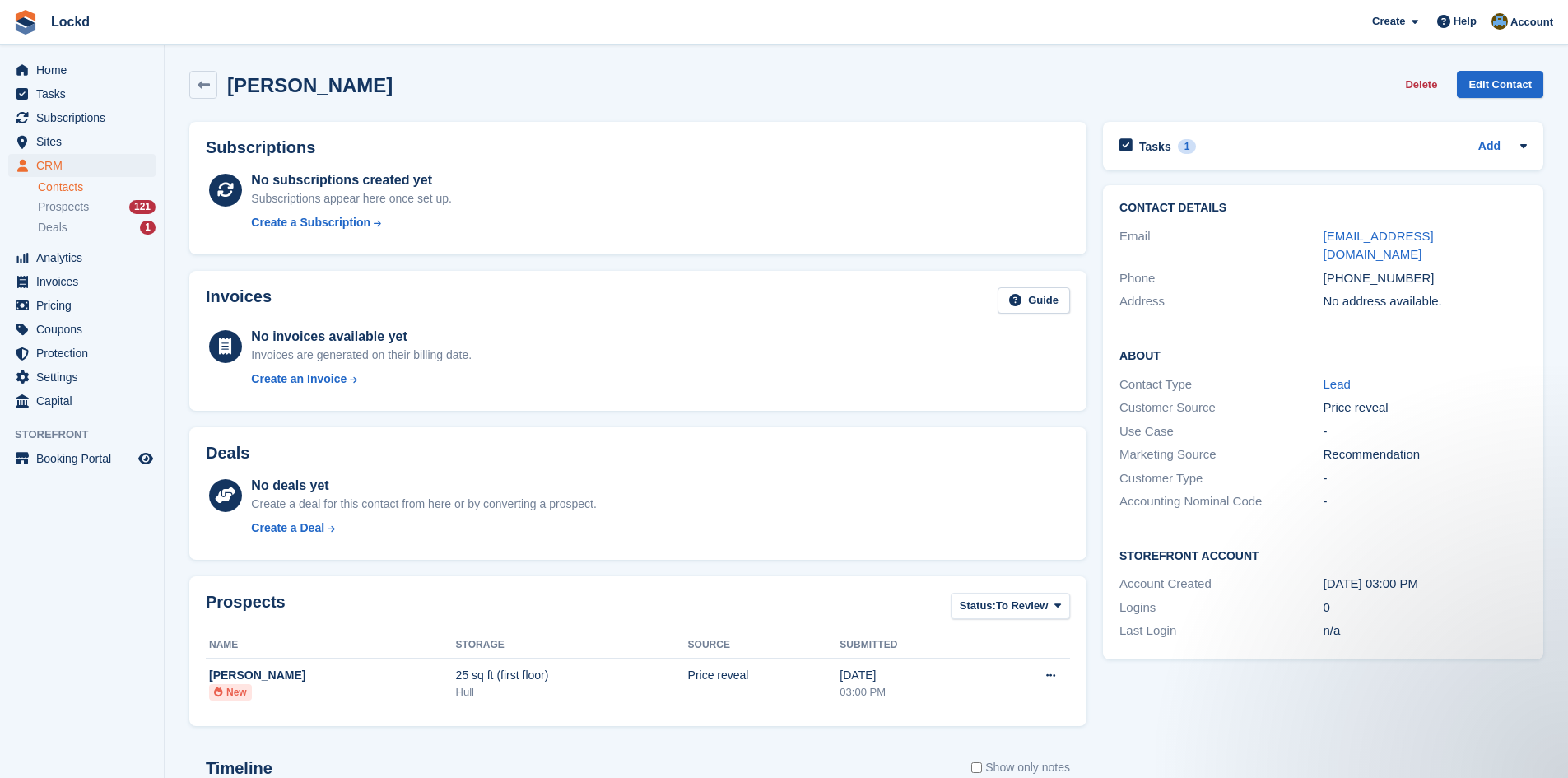
click at [1357, 269] on div "+447949107488" at bounding box center [1425, 279] width 203 height 19
copy div "447949107488"
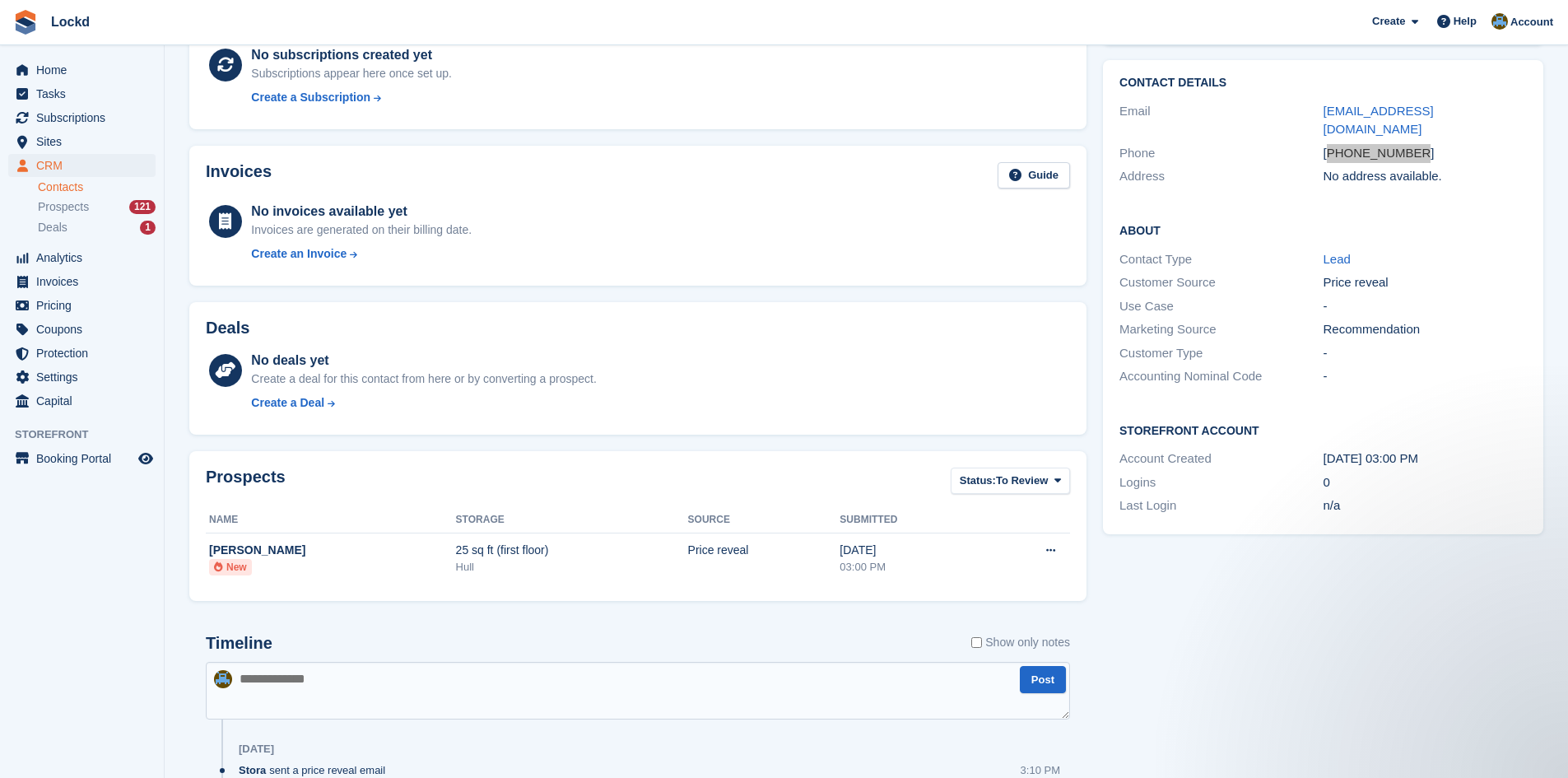
scroll to position [270, 0]
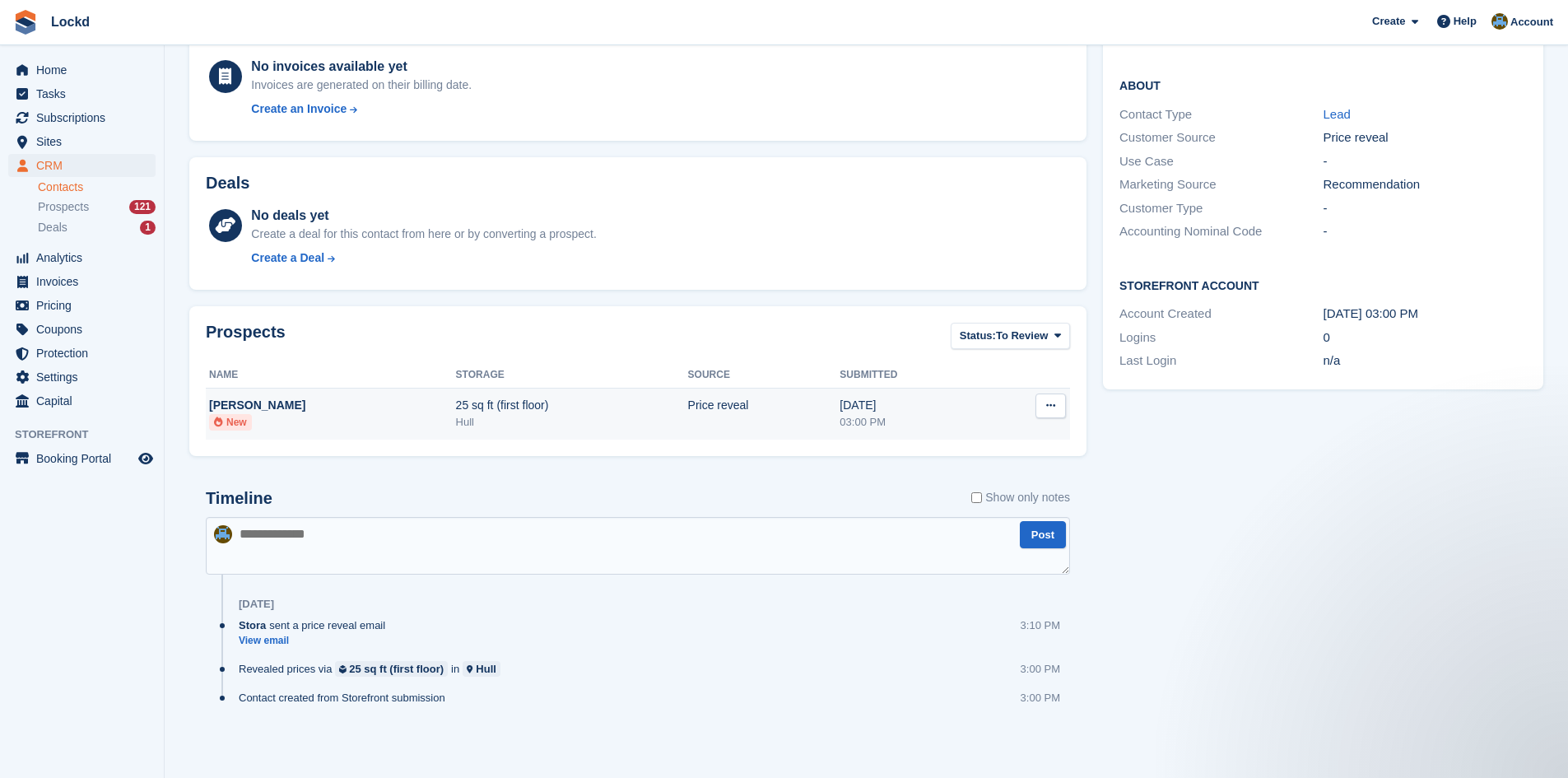
drag, startPoint x: 452, startPoint y: 408, endPoint x: 543, endPoint y: 413, distance: 91.1
click at [543, 413] on tr "Samantha Jenkins New 25 sq ft (first floor) Hull Price reveal 15 Sep 03:00 PM C…" at bounding box center [638, 414] width 865 height 51
drag, startPoint x: 558, startPoint y: 410, endPoint x: 458, endPoint y: 406, distance: 100.1
click at [456, 407] on div "25 sq ft (first floor)" at bounding box center [572, 406] width 232 height 18
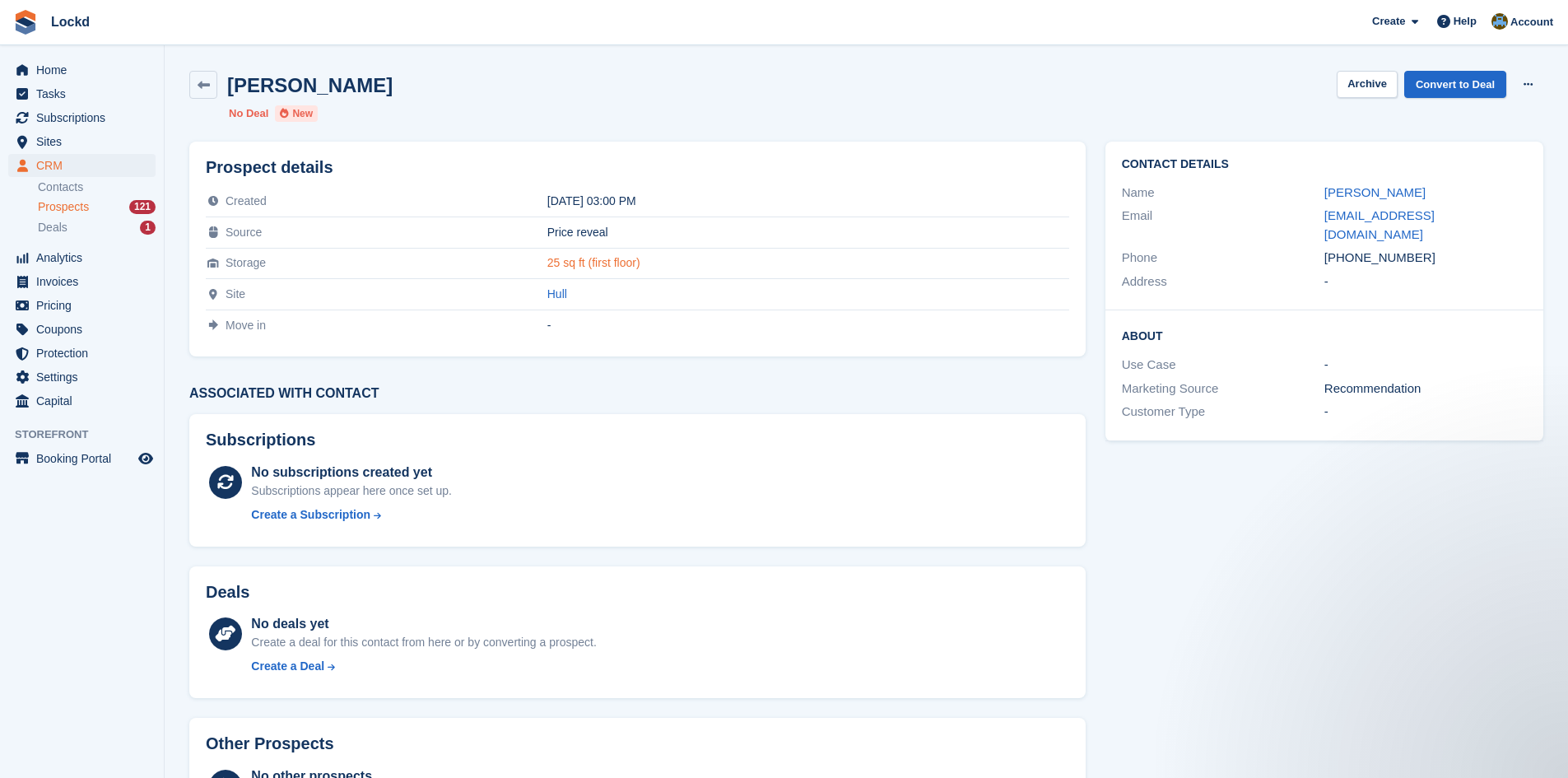
click at [551, 260] on link "25 sq ft (first floor)" at bounding box center [594, 263] width 93 height 13
copy tr "25 sq ft (first floor)"
drag, startPoint x: 615, startPoint y: 263, endPoint x: 504, endPoint y: 277, distance: 111.9
click at [547, 275] on td "25 sq ft (first floor)" at bounding box center [808, 264] width 521 height 32
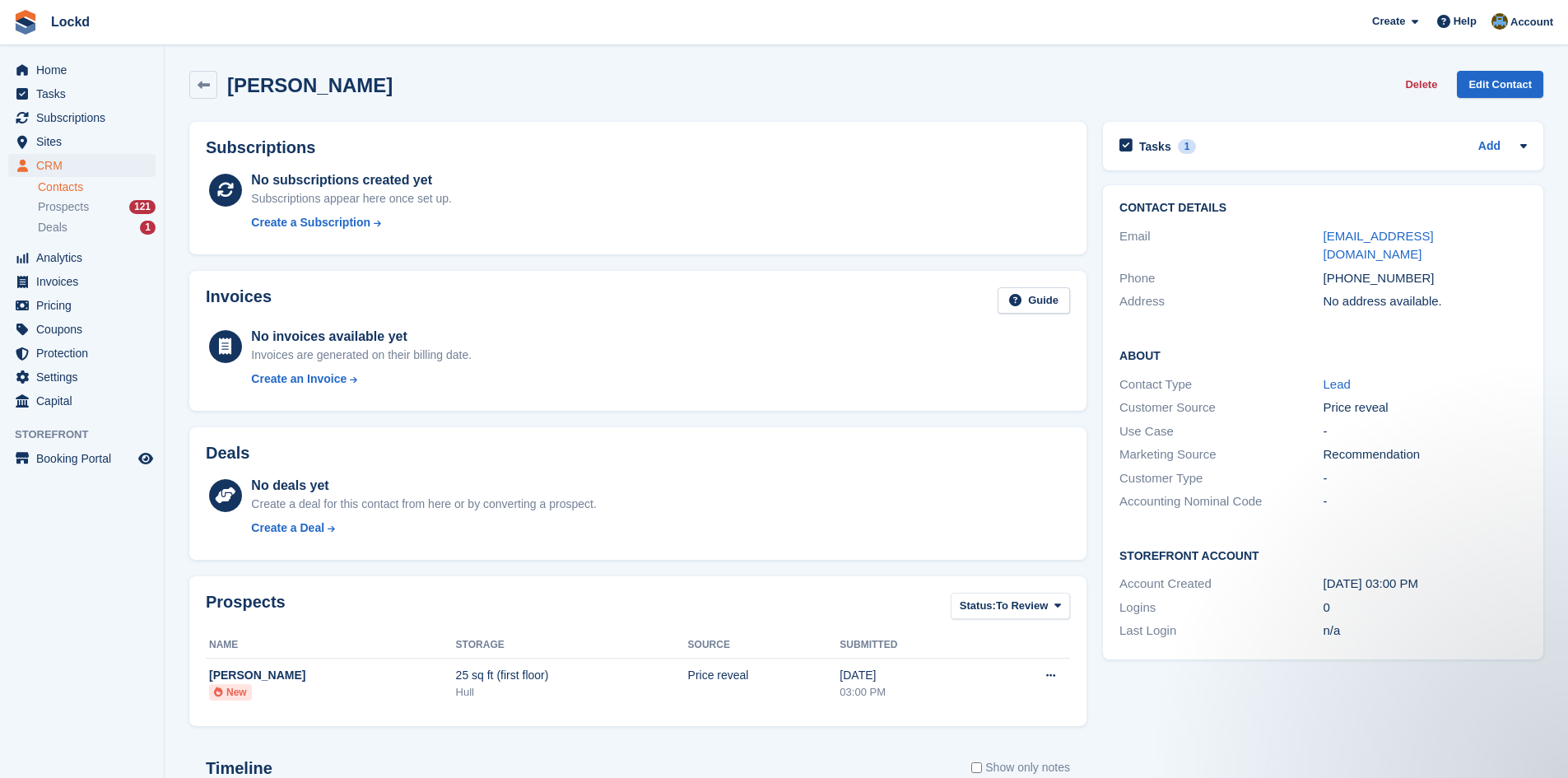
drag, startPoint x: 230, startPoint y: 85, endPoint x: 389, endPoint y: 84, distance: 159.0
click at [389, 84] on div "Samantha Jenkins Delete Edit Contact" at bounding box center [866, 84] width 1354 height 28
copy h2 "Samantha Jenkins"
drag, startPoint x: 1412, startPoint y: 258, endPoint x: 1334, endPoint y: 261, distance: 78.1
click at [1325, 269] on div "+447949107488" at bounding box center [1425, 279] width 203 height 19
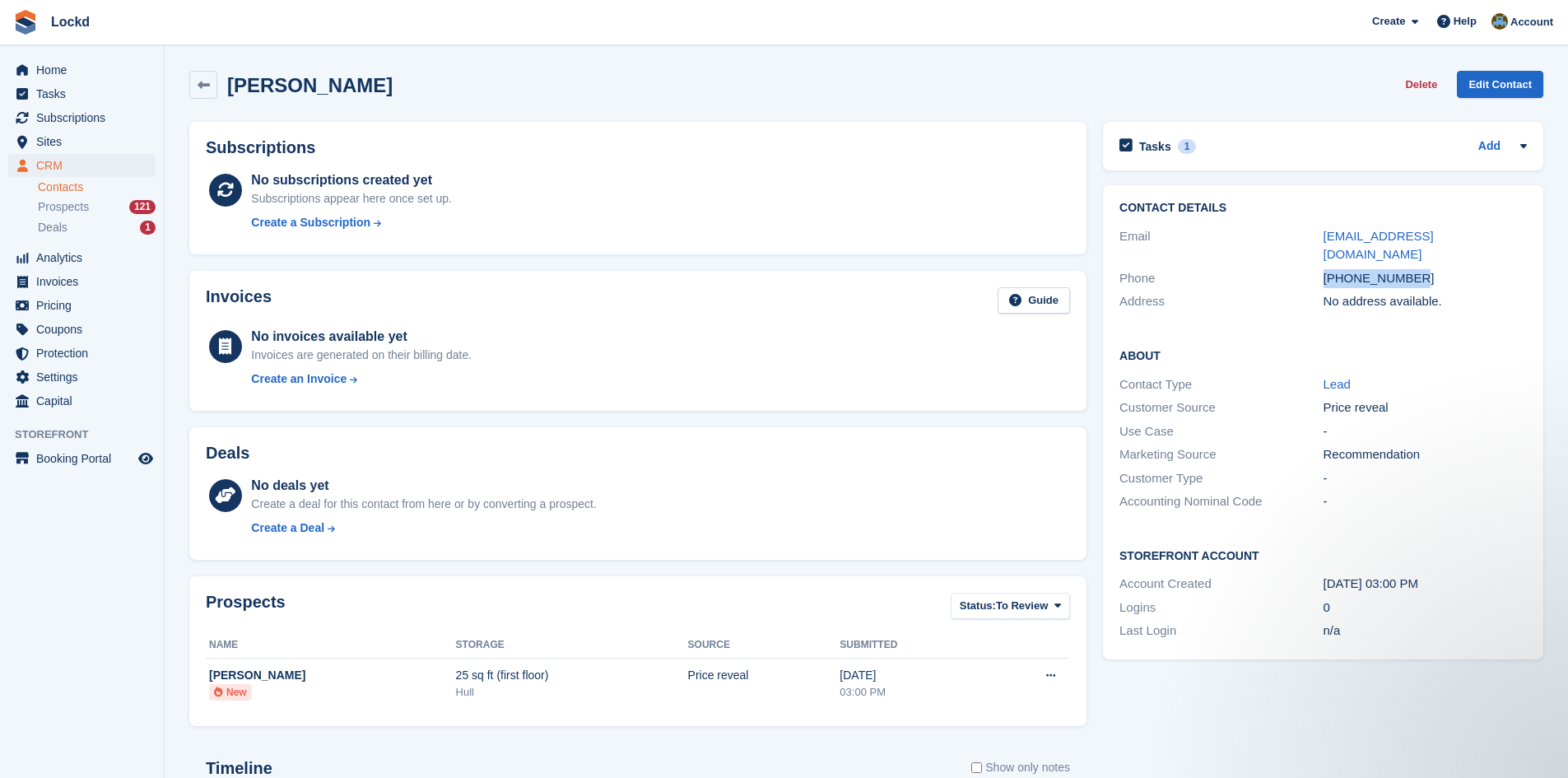
copy div "+447949107488"
drag, startPoint x: 1479, startPoint y: 237, endPoint x: 1325, endPoint y: 230, distance: 154.2
click at [1325, 230] on div "greggains777@gmail.com" at bounding box center [1425, 246] width 203 height 37
copy link "greggains777@gmail.com"
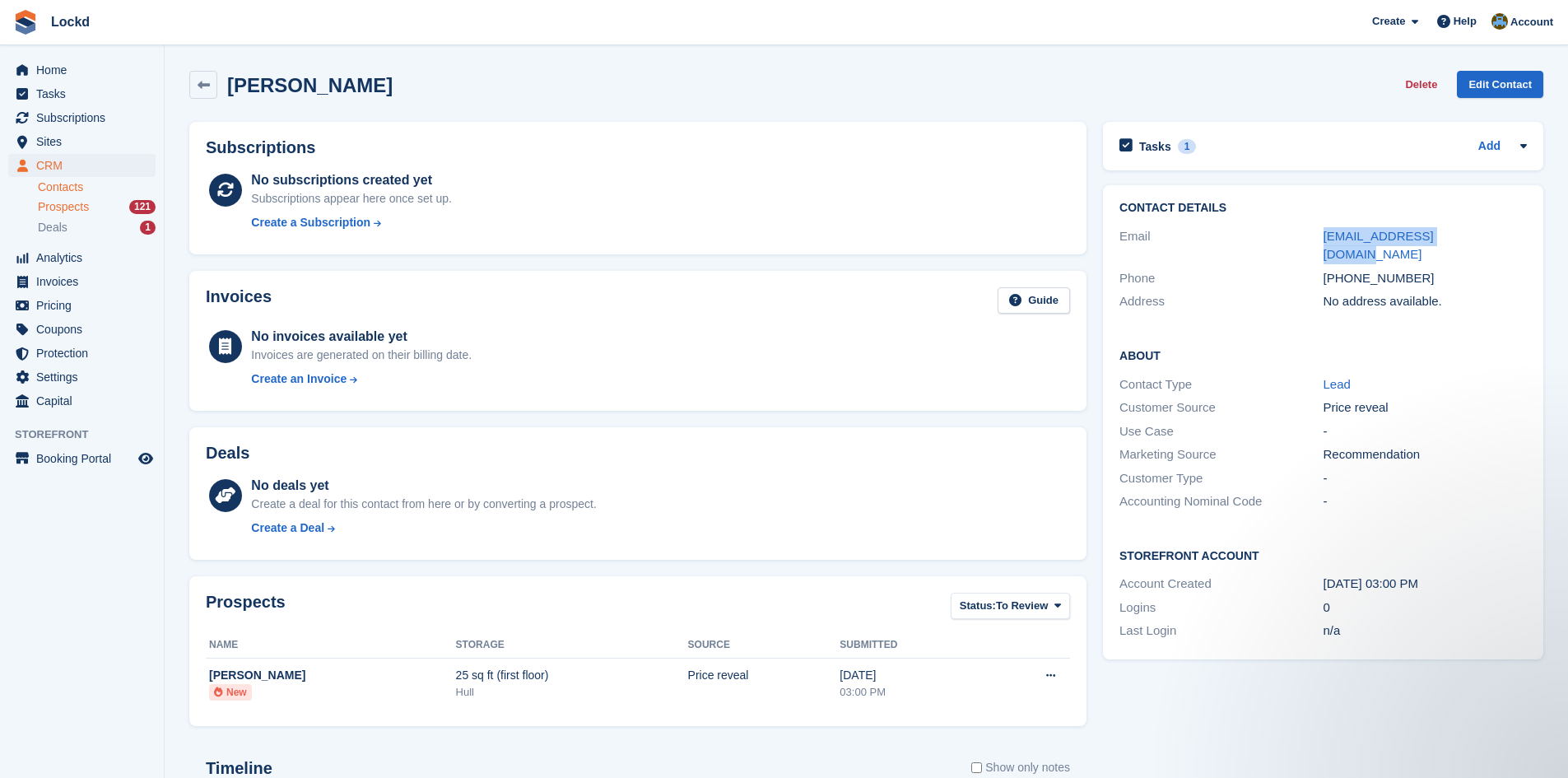
click at [72, 205] on span "Prospects" at bounding box center [63, 207] width 51 height 16
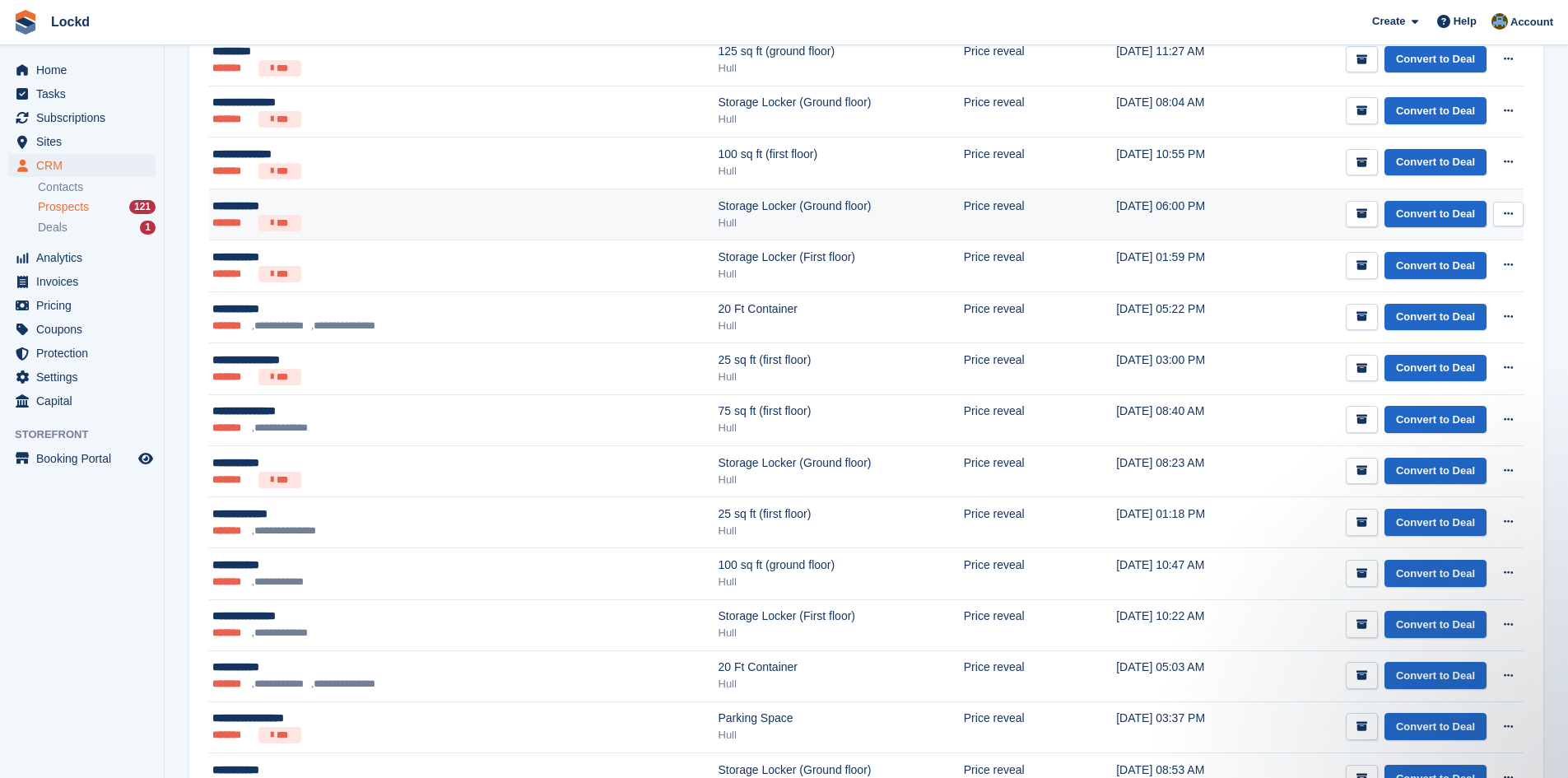
scroll to position [494, 0]
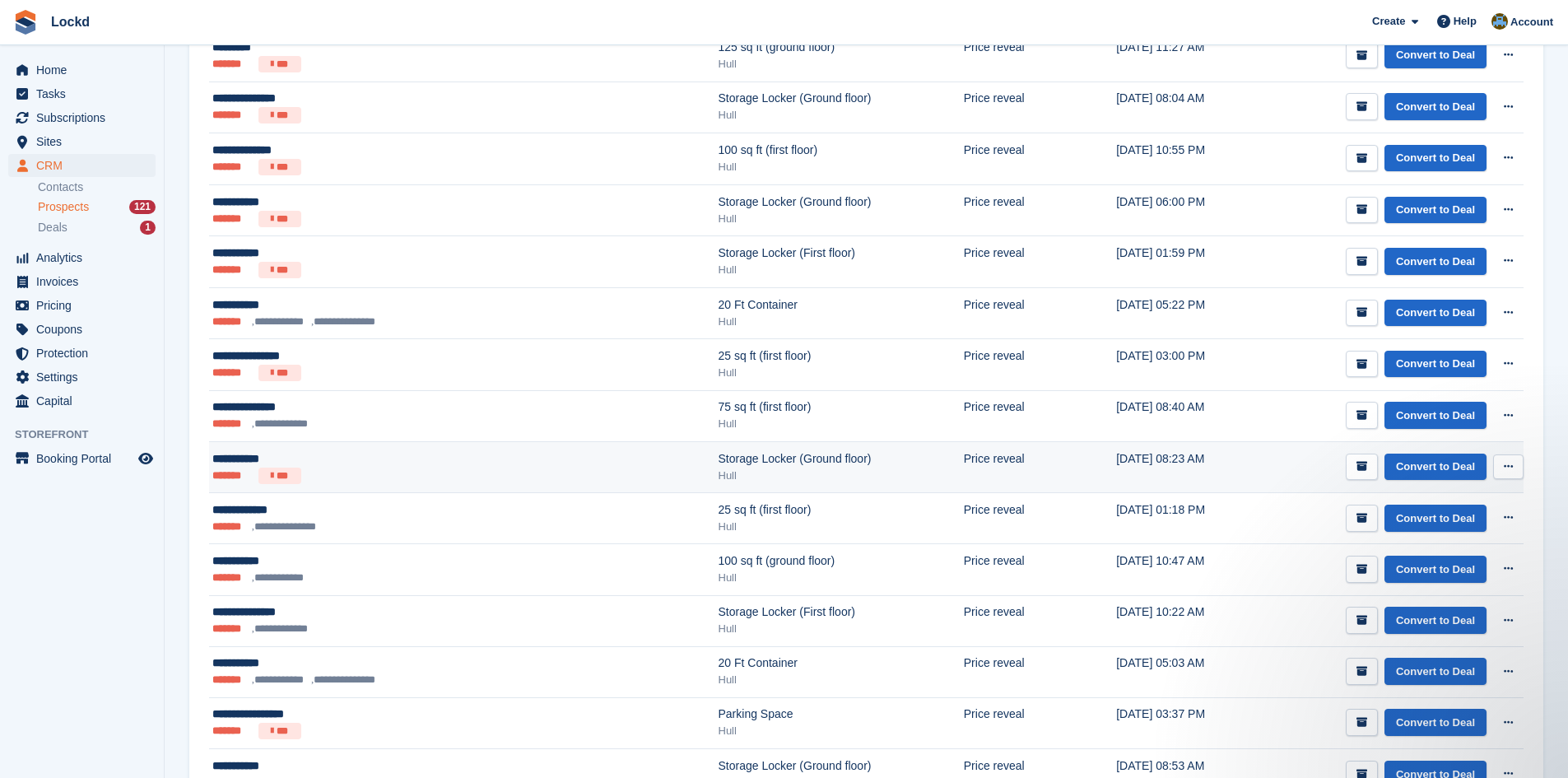
click at [338, 466] on div "**********" at bounding box center [378, 459] width 330 height 18
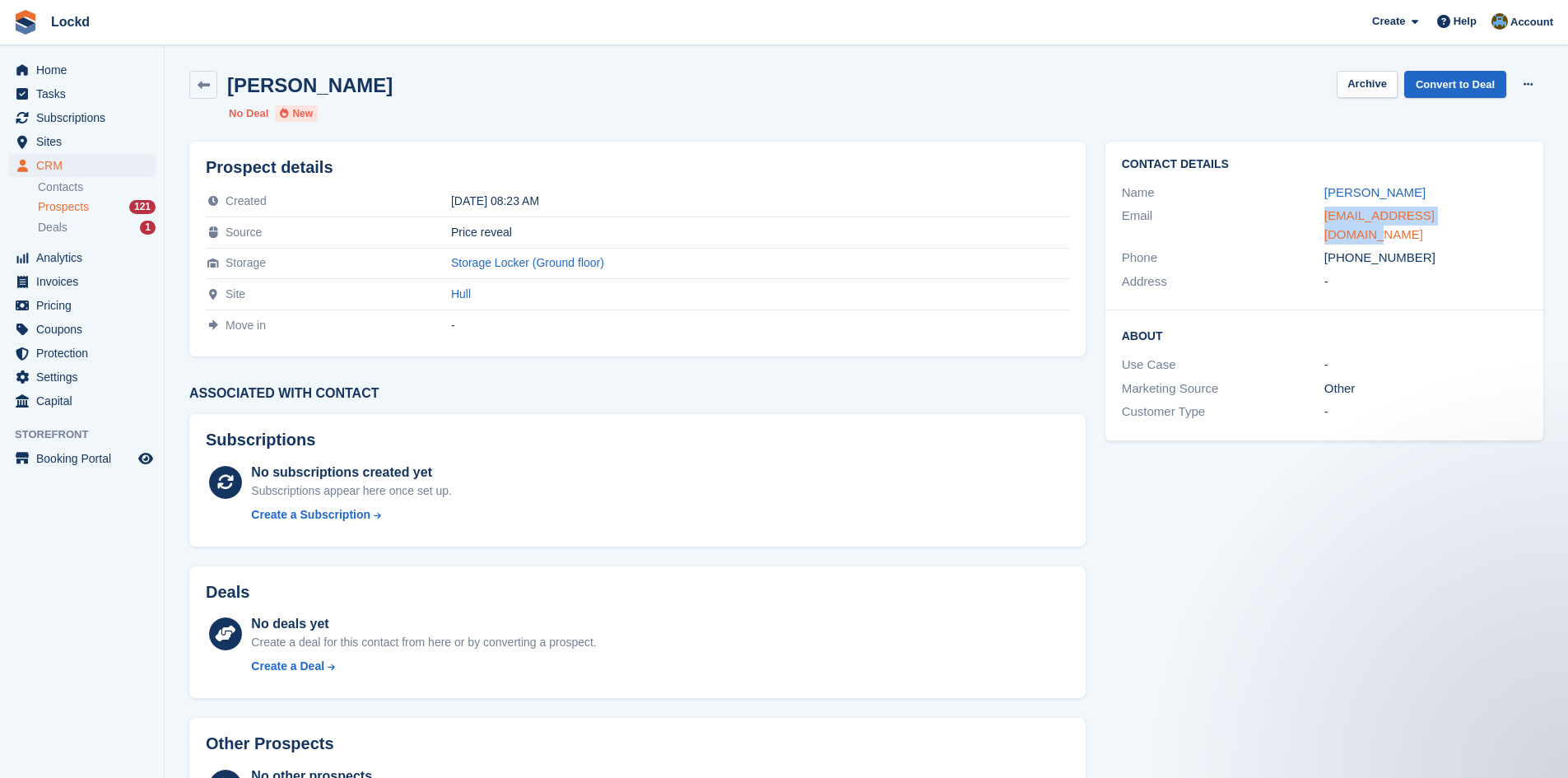
drag, startPoint x: 1471, startPoint y: 214, endPoint x: 1330, endPoint y: 219, distance: 141.1
click at [1326, 219] on div "alexejtaylor@icloud.com" at bounding box center [1426, 226] width 202 height 37
copy link "alexejtaylor@icloud.com"
click at [1361, 249] on div "+447482242001" at bounding box center [1426, 258] width 202 height 19
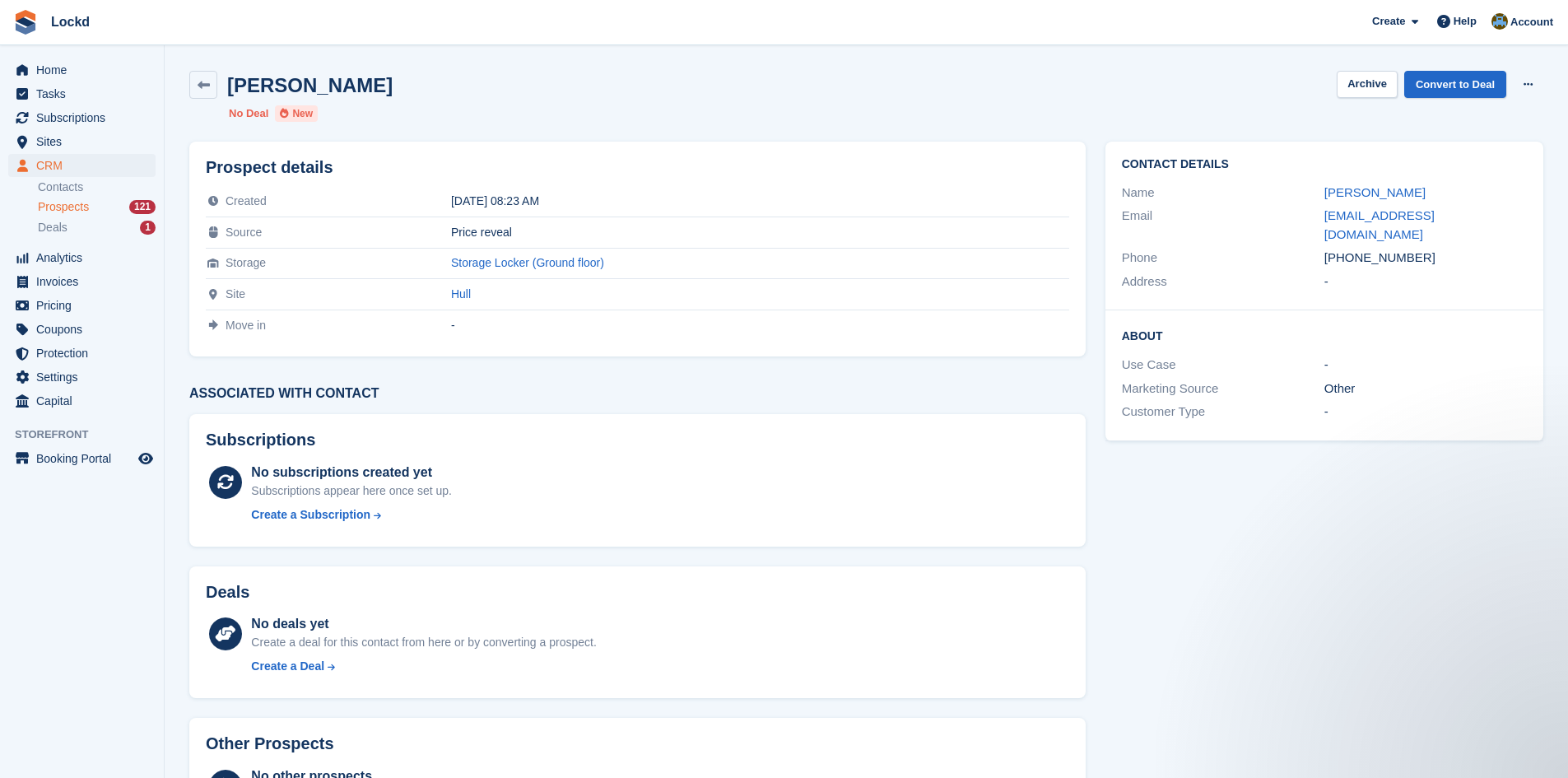
copy div "447482242001"
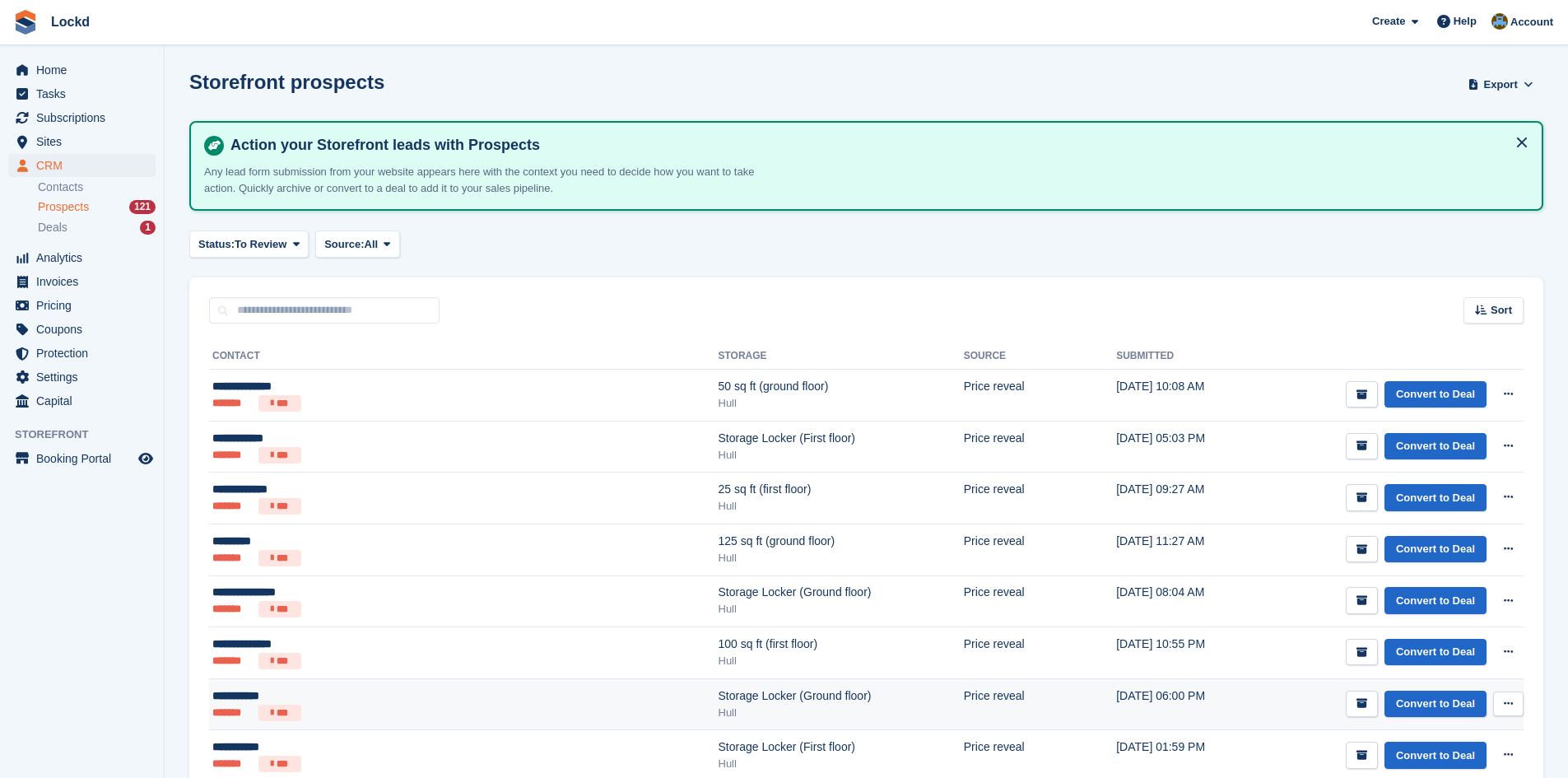
scroll to position [494, 0]
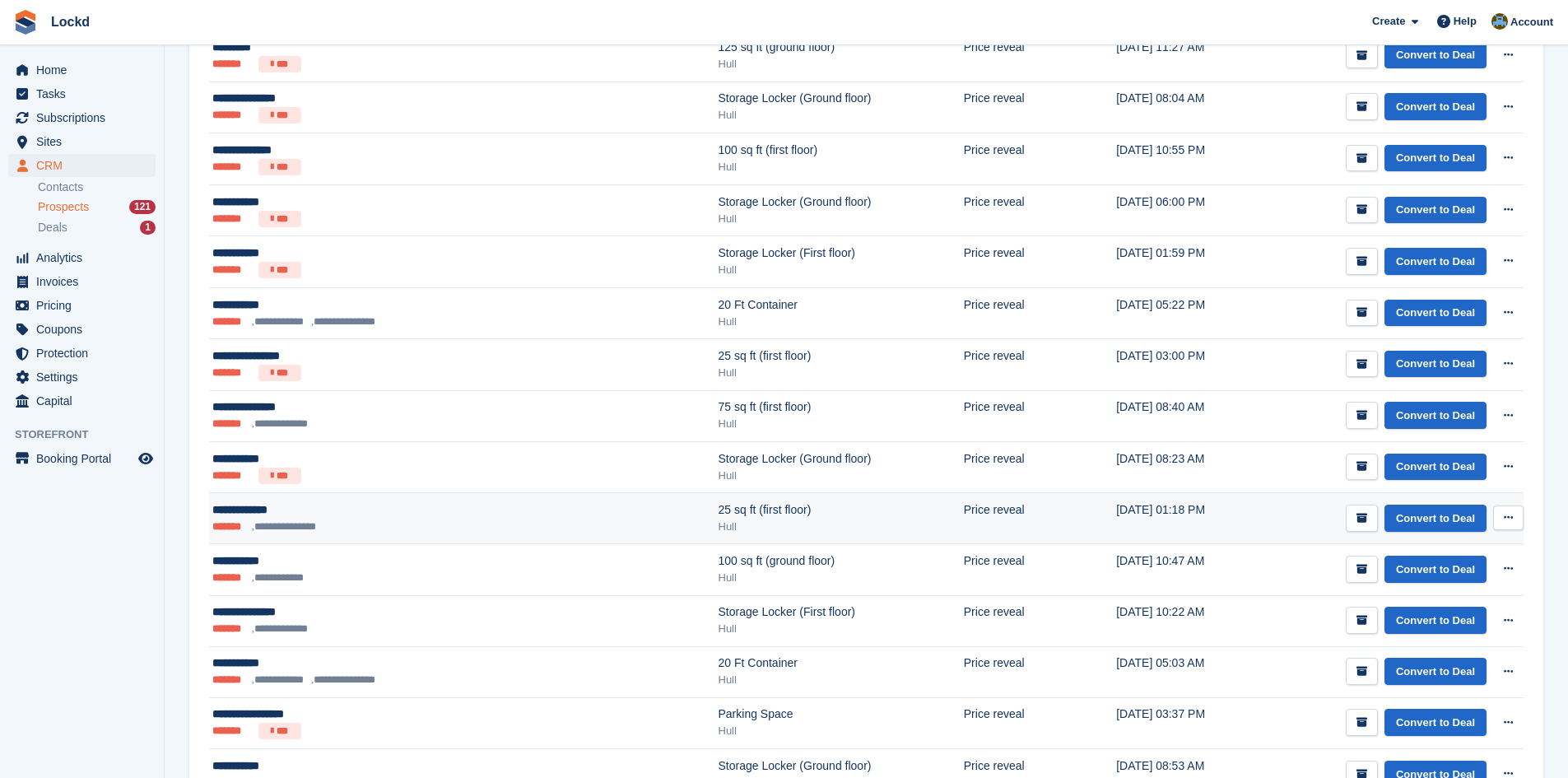
click at [347, 511] on div "**********" at bounding box center [378, 510] width 330 height 18
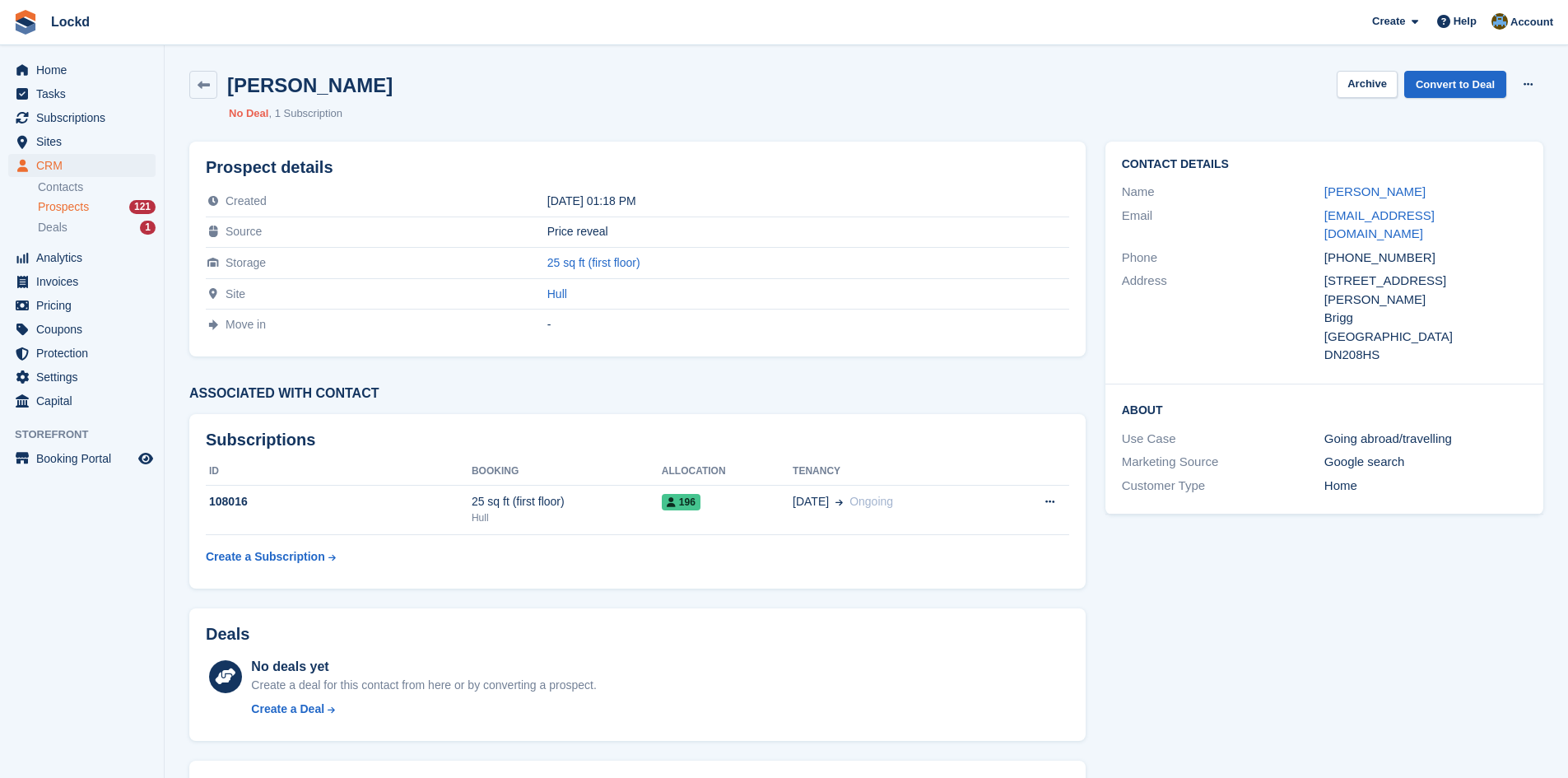
click at [1384, 249] on div "[PHONE_NUMBER]" at bounding box center [1426, 258] width 202 height 19
click at [1384, 249] on div "+447808150328" at bounding box center [1426, 258] width 202 height 19
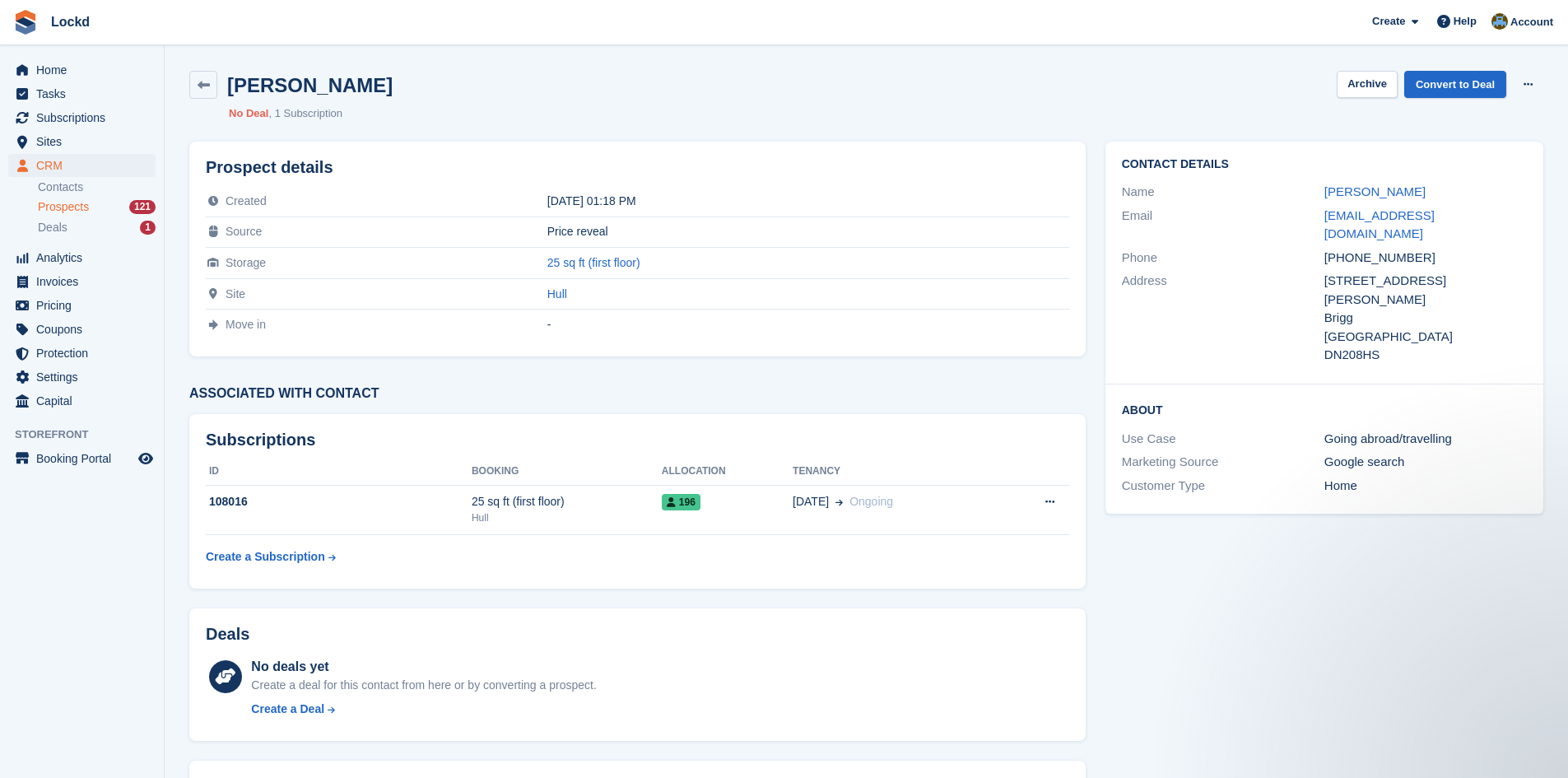
copy div "447808150328"
click at [58, 117] on span "Subscriptions" at bounding box center [85, 117] width 98 height 23
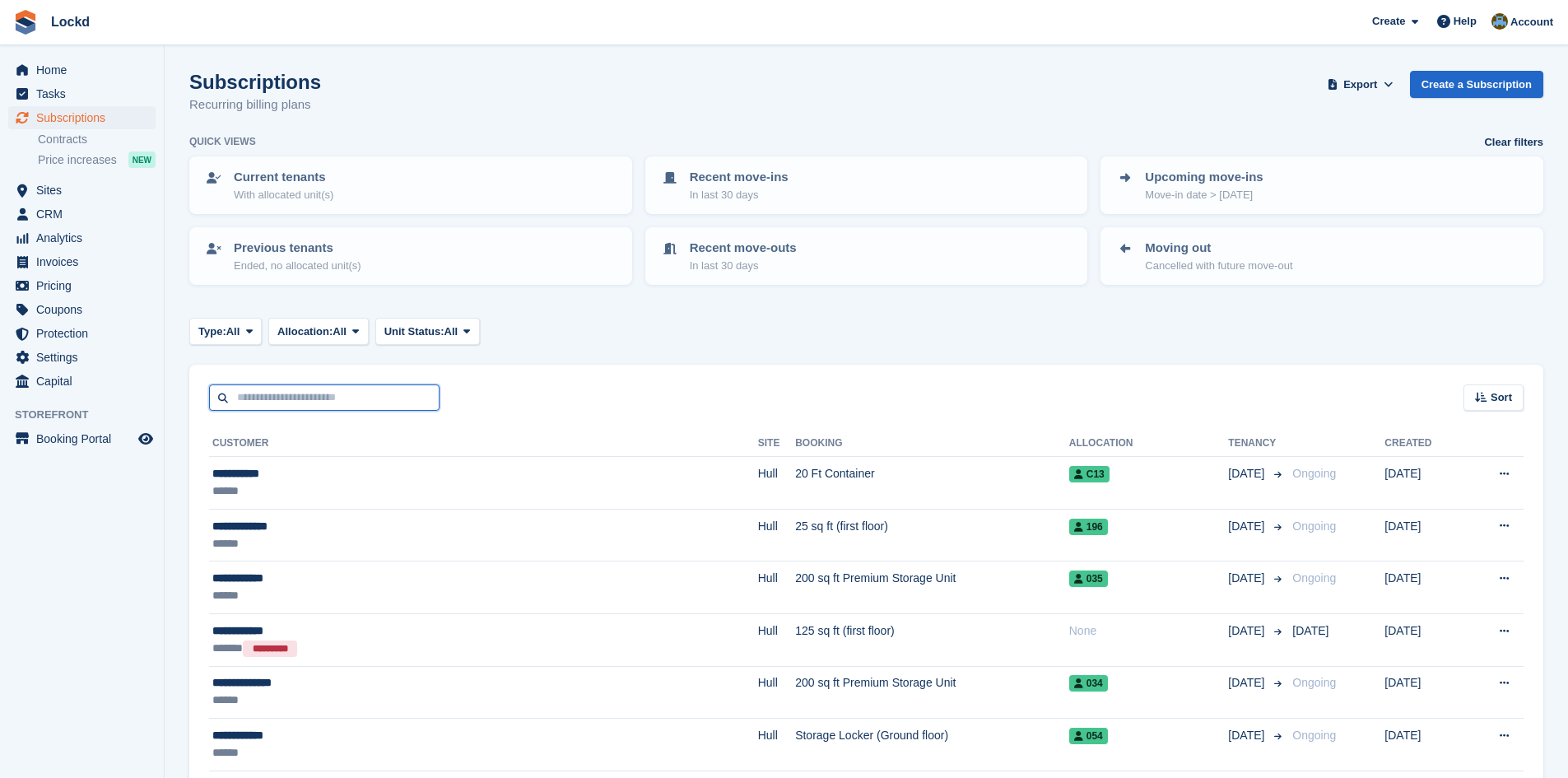
click at [332, 398] on input "text" at bounding box center [324, 397] width 230 height 27
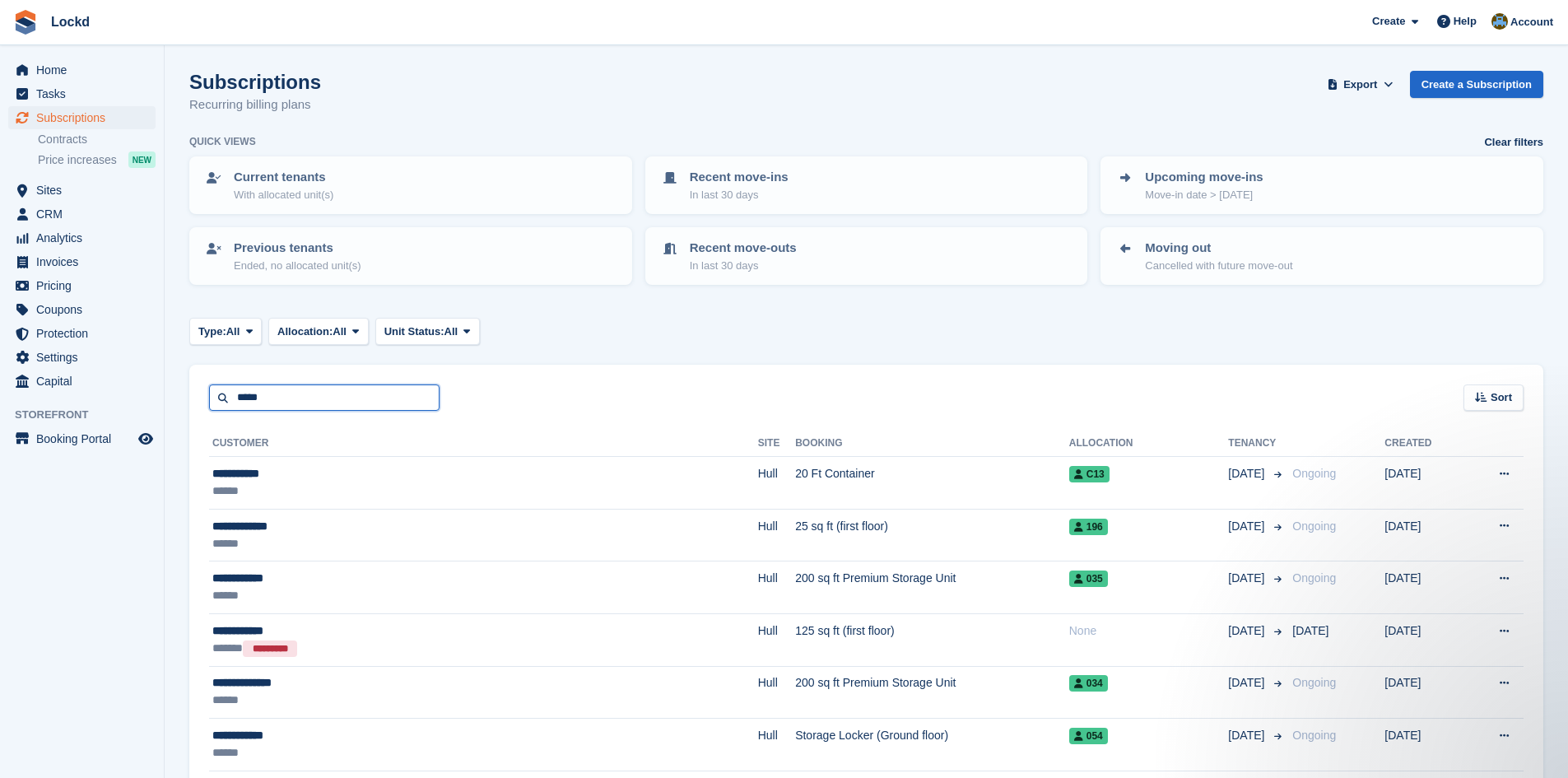
type input "*****"
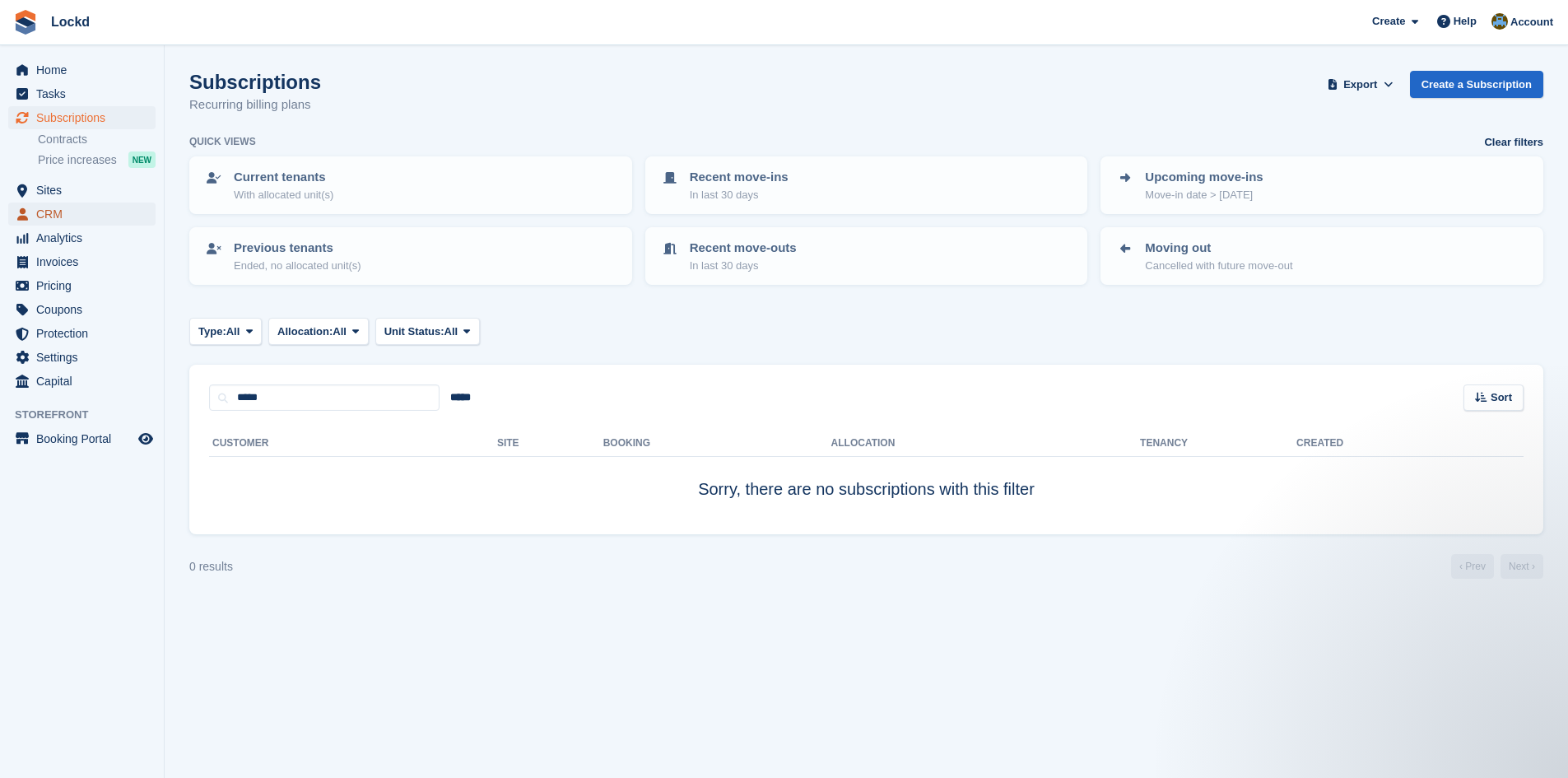
click at [58, 213] on span "CRM" at bounding box center [85, 214] width 98 height 23
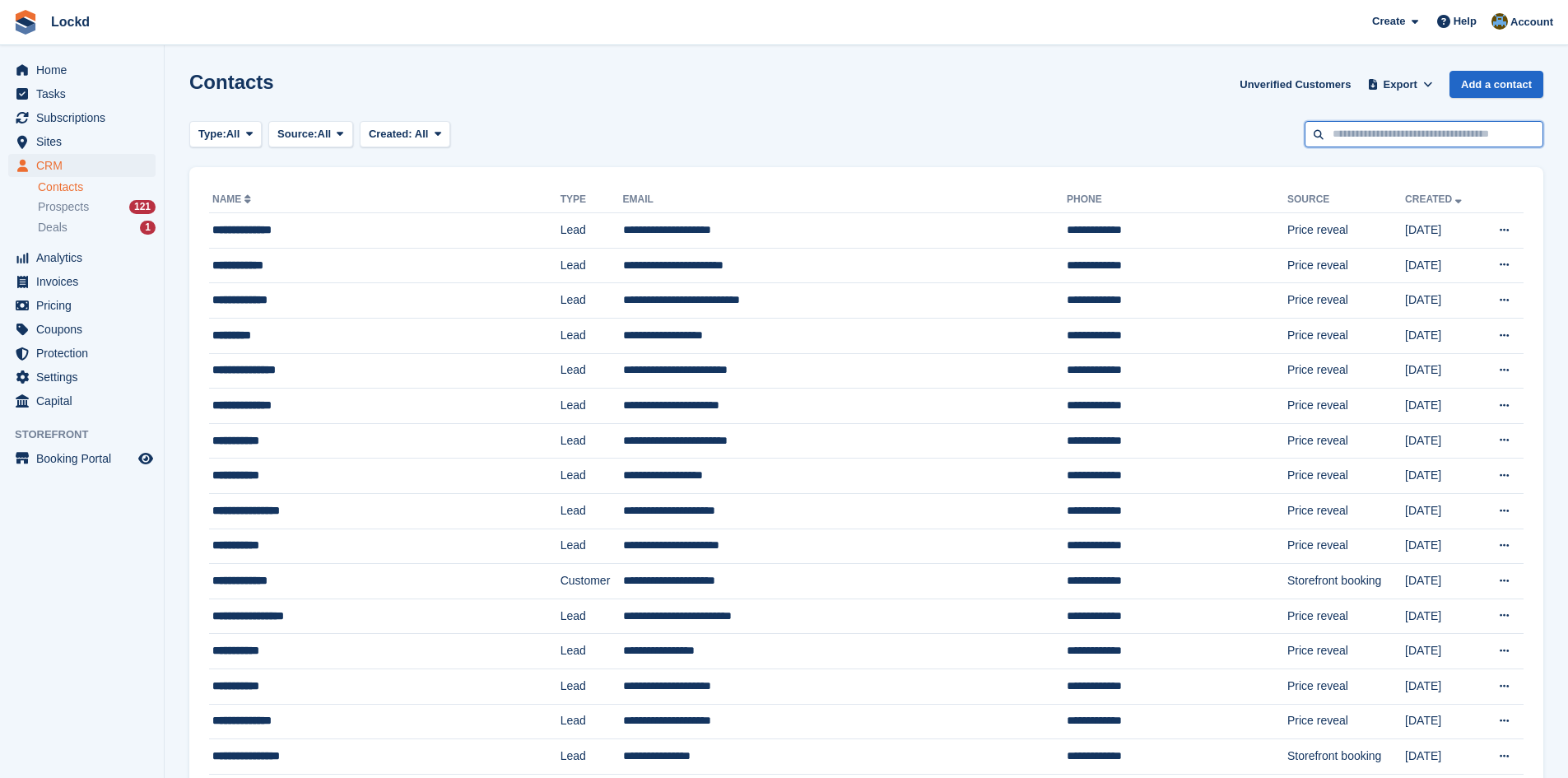
drag, startPoint x: 1403, startPoint y: 135, endPoint x: 1401, endPoint y: 142, distance: 7.3
click at [1400, 136] on input "text" at bounding box center [1423, 134] width 238 height 27
type input "*****"
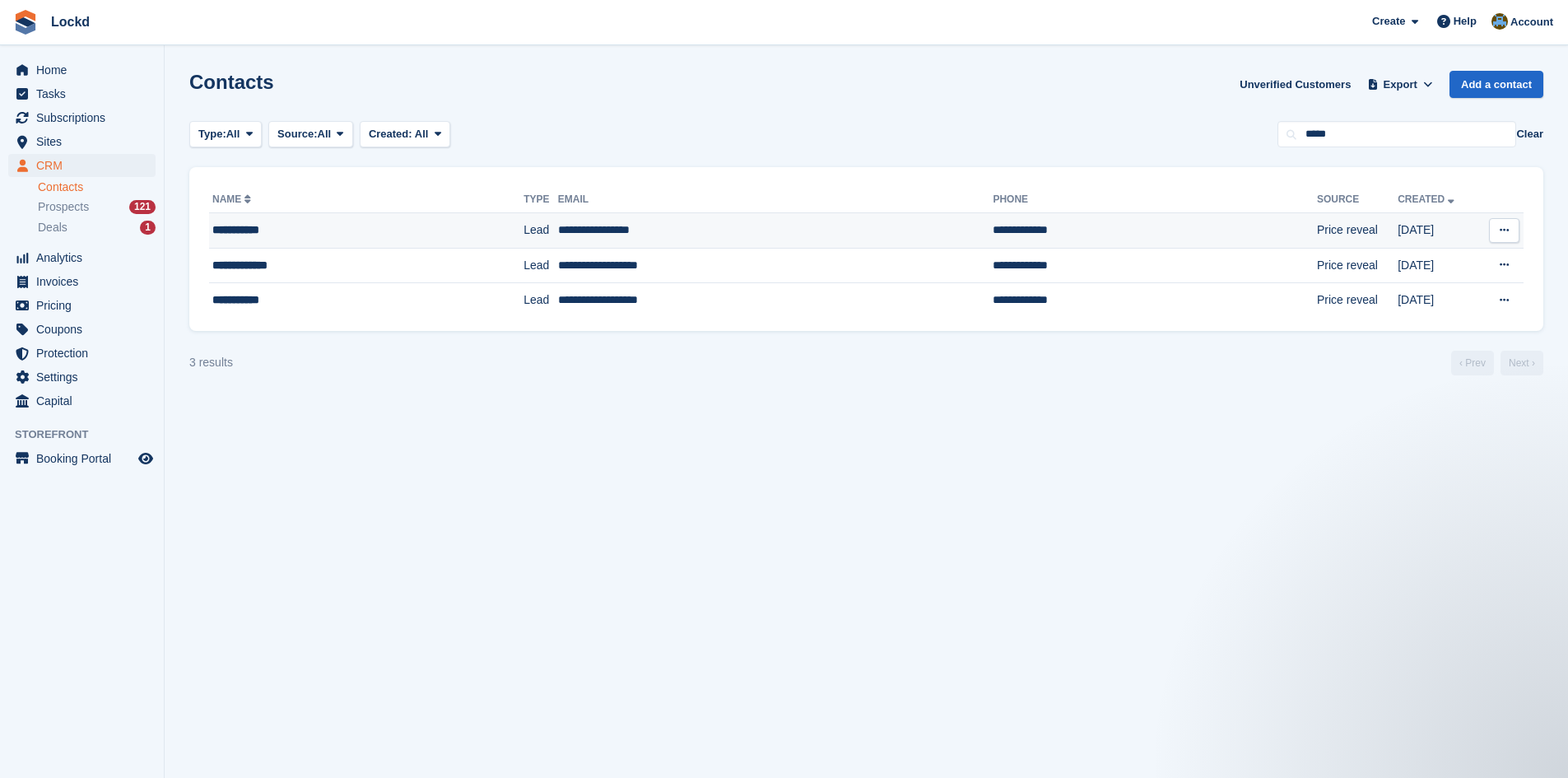
click at [315, 224] on div "**********" at bounding box center [329, 230] width 234 height 18
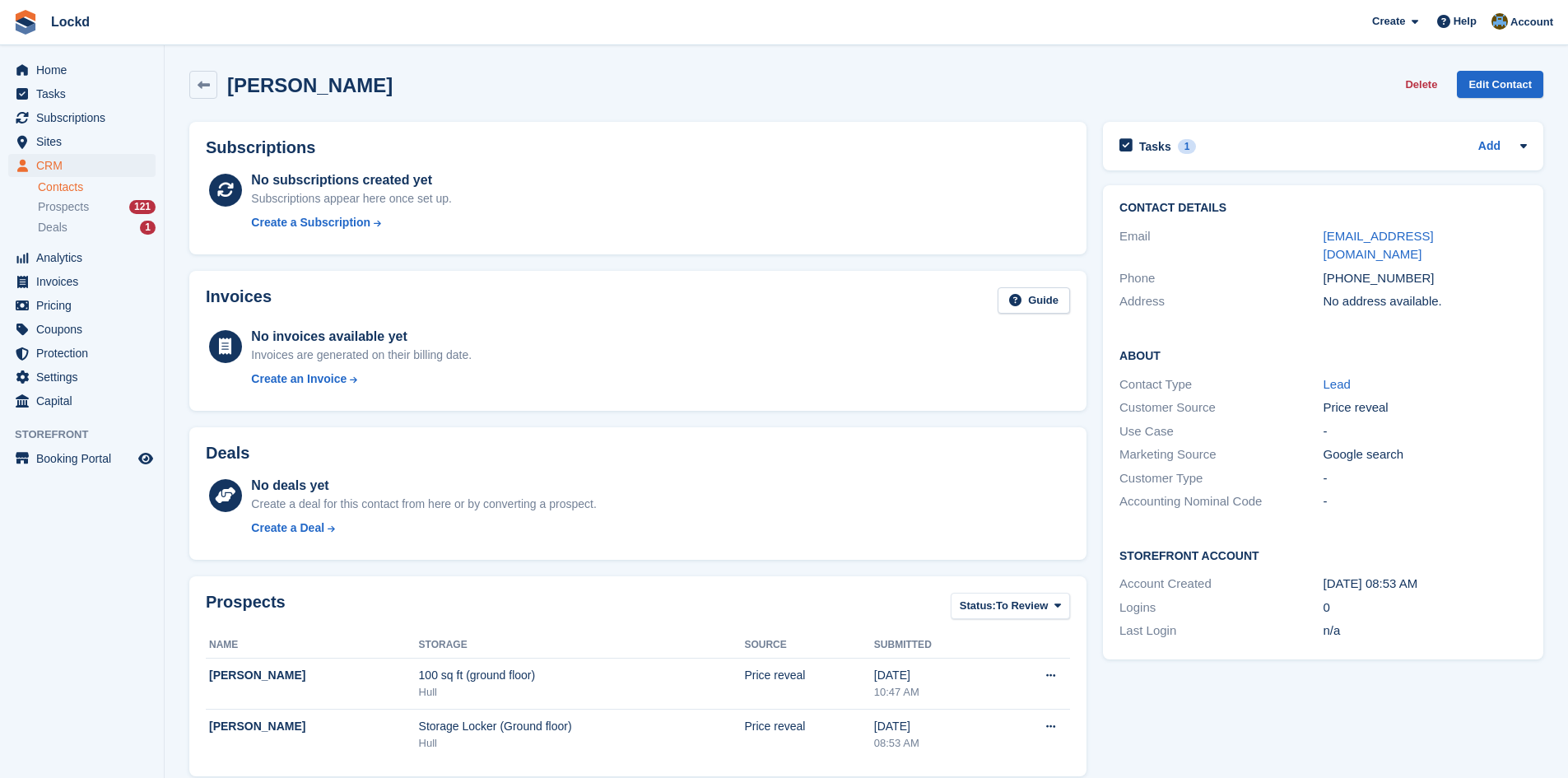
click at [1376, 269] on div "[PHONE_NUMBER]" at bounding box center [1425, 279] width 203 height 19
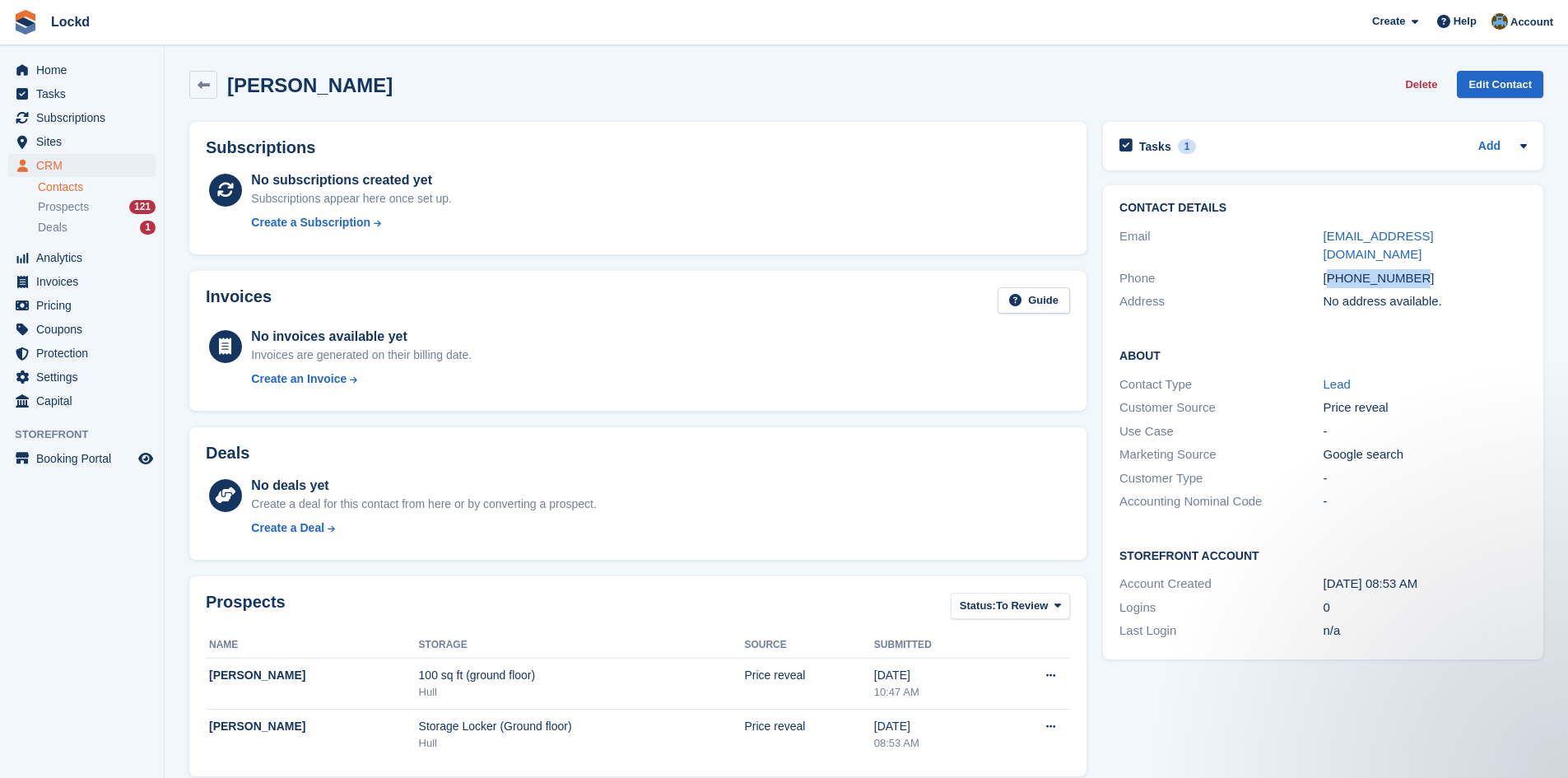
copy div "447395030942"
click at [81, 110] on span "Subscriptions" at bounding box center [85, 117] width 98 height 23
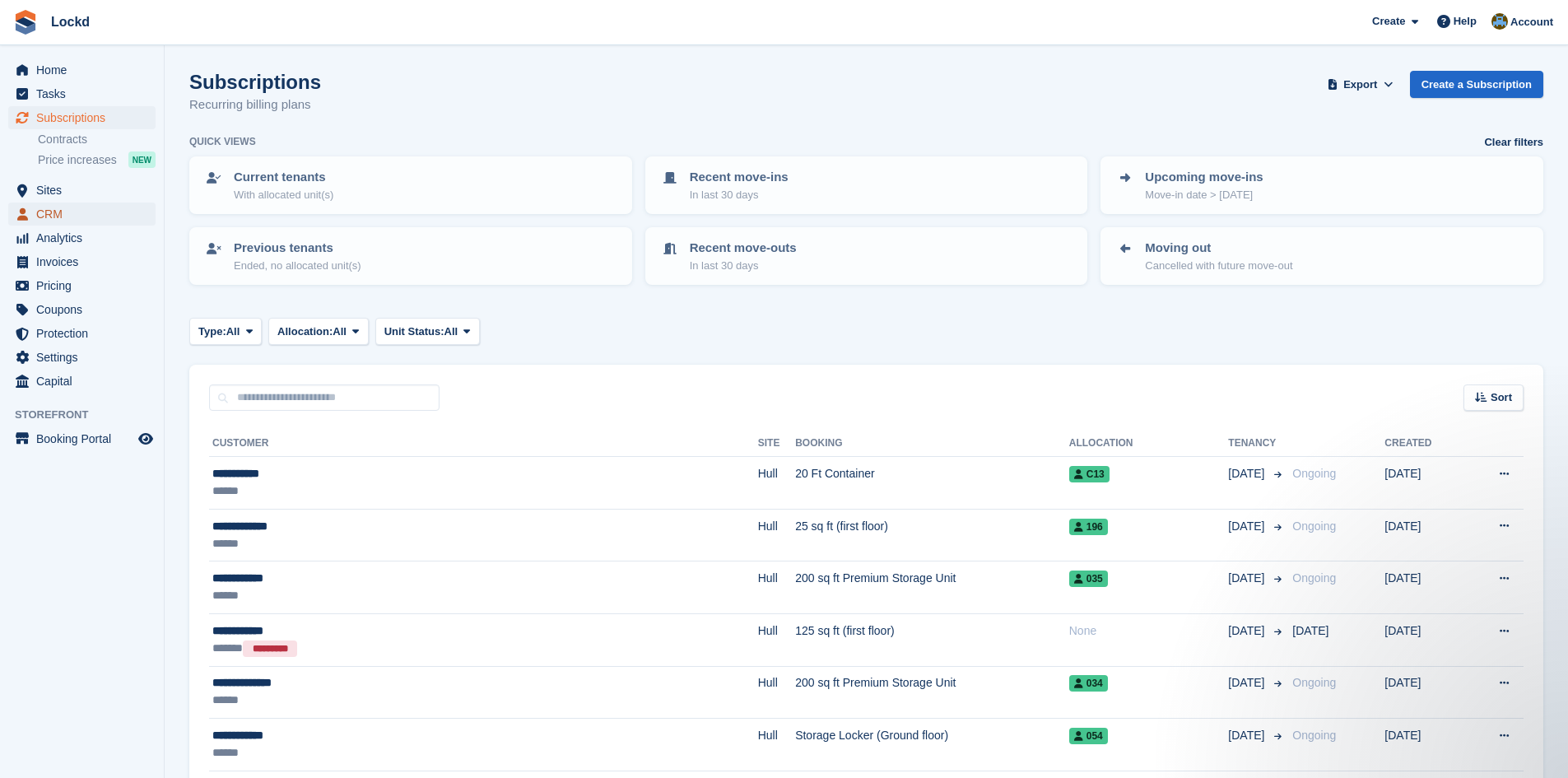
click at [62, 210] on span "CRM" at bounding box center [85, 214] width 98 height 23
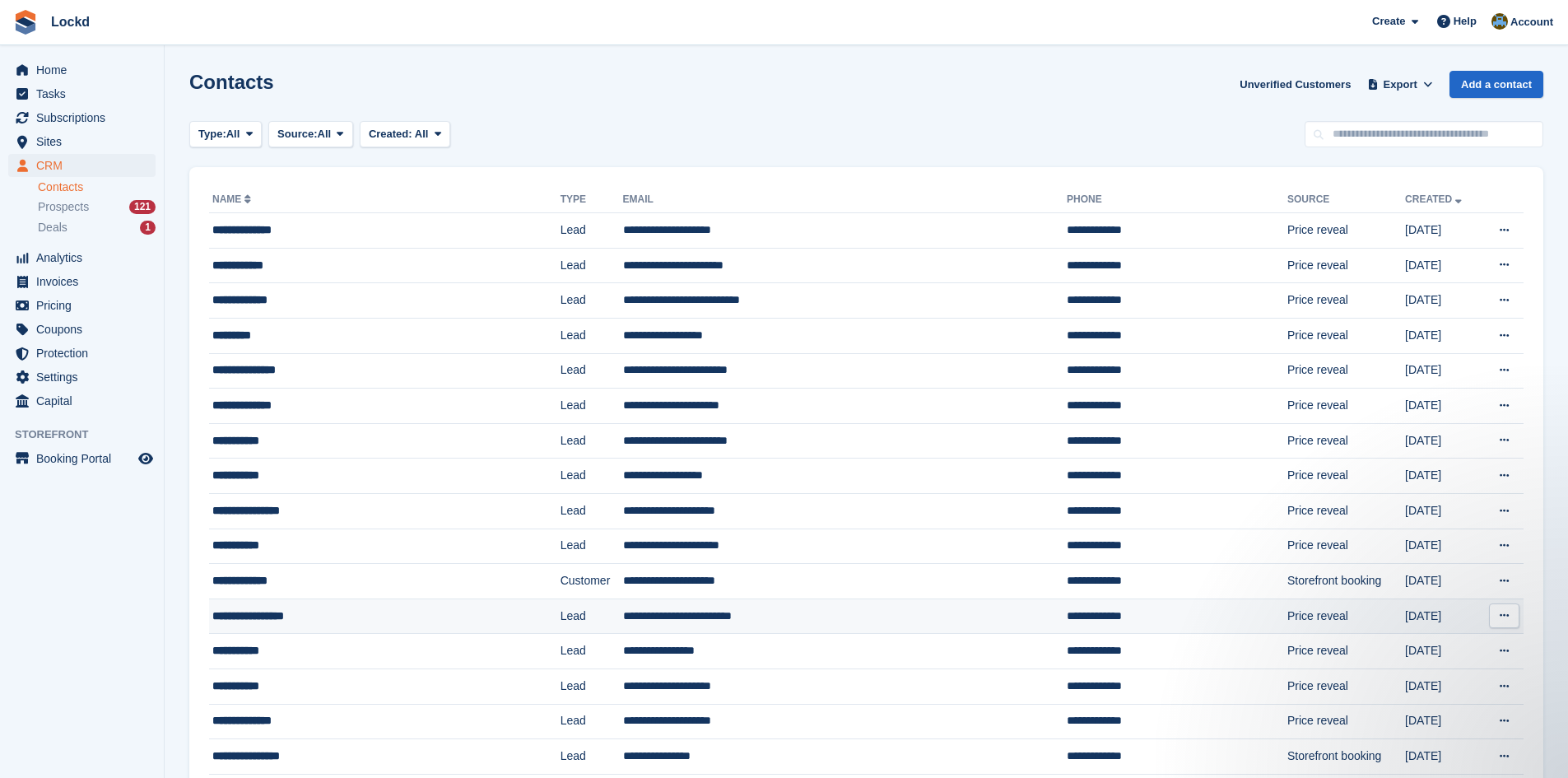
click at [332, 619] on div "**********" at bounding box center [351, 616] width 277 height 18
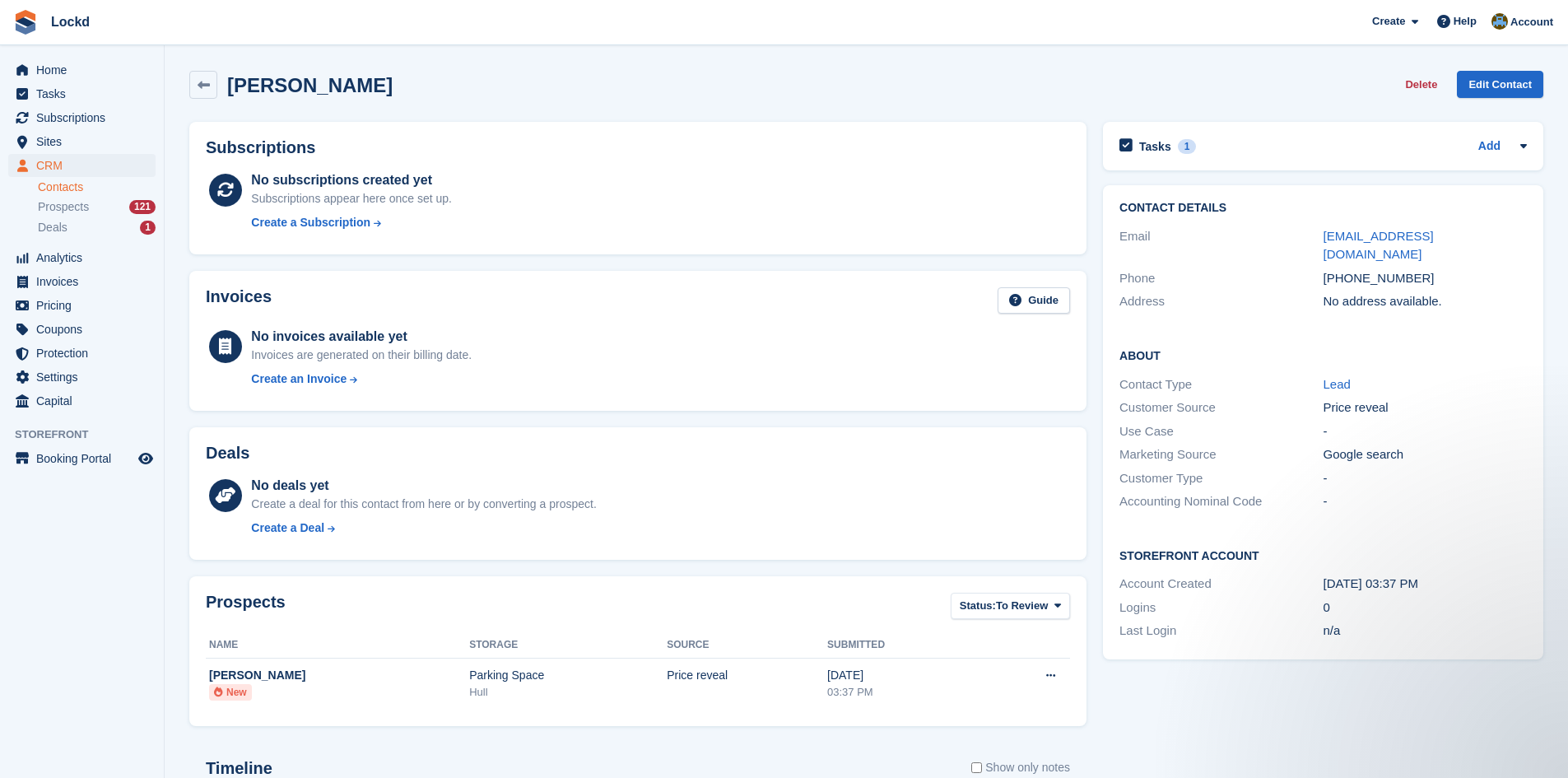
click at [1367, 269] on div "[PHONE_NUMBER]" at bounding box center [1425, 279] width 203 height 19
copy div "447552922937"
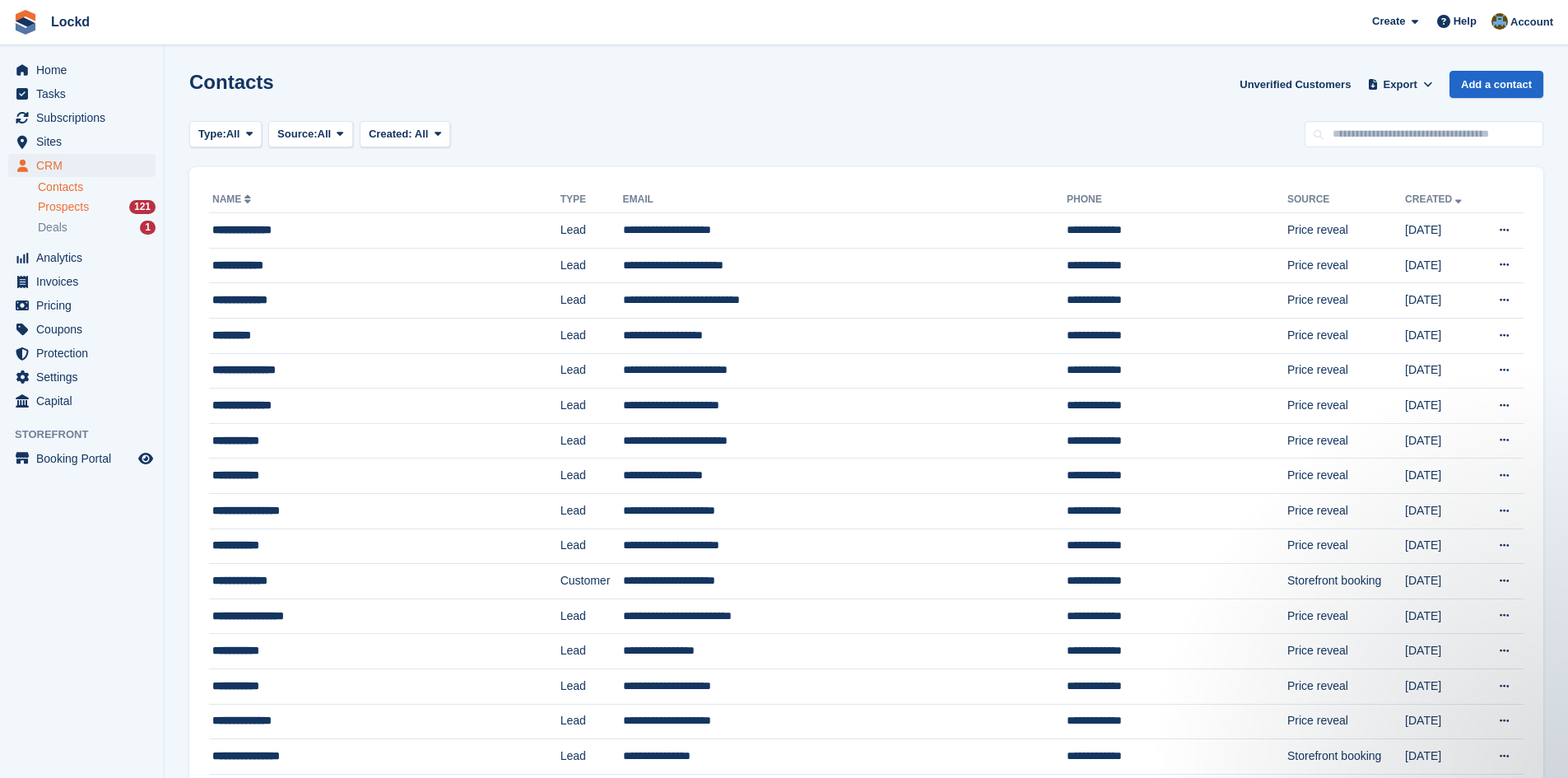
click at [78, 205] on span "Prospects" at bounding box center [63, 207] width 51 height 16
